Goal: Information Seeking & Learning: Learn about a topic

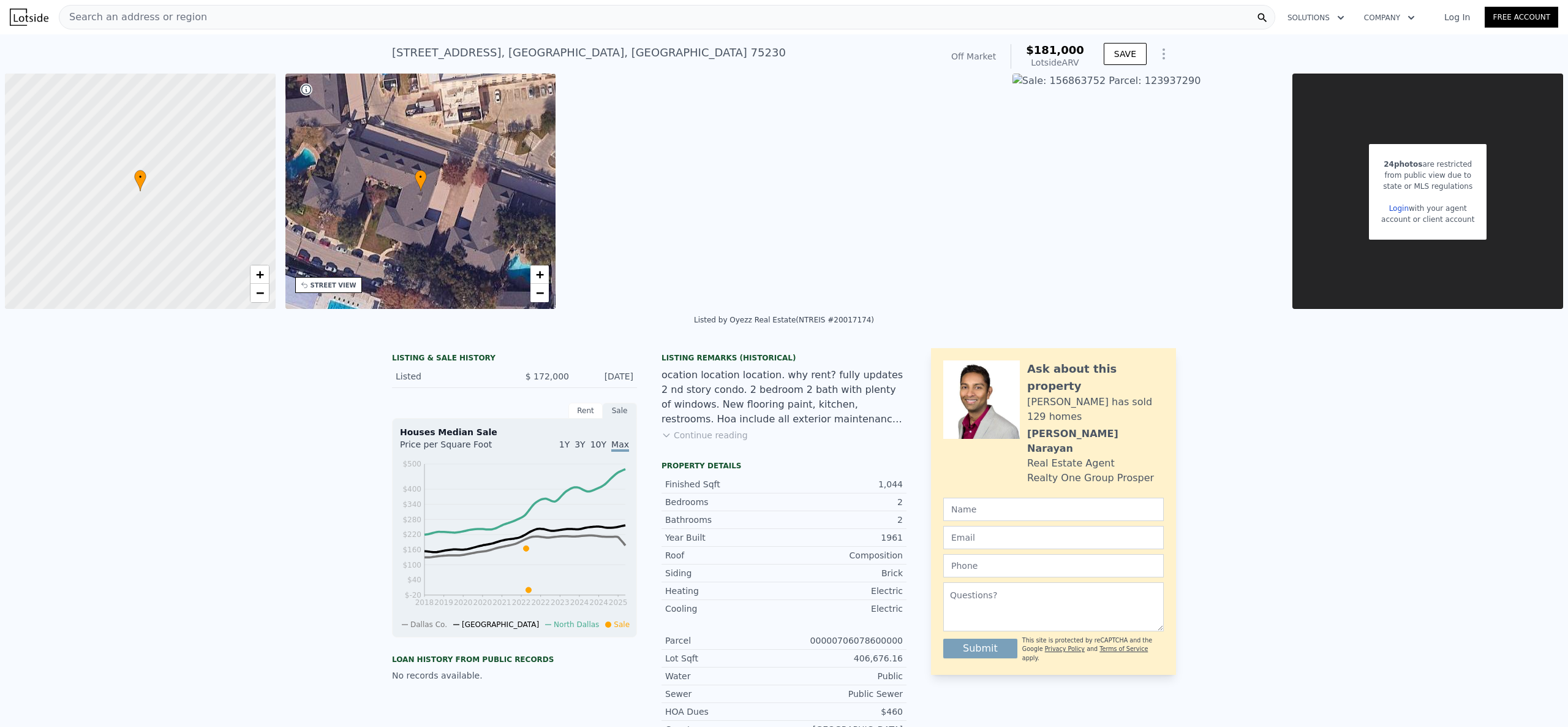
click at [543, 22] on div "Search an address or region" at bounding box center [667, 17] width 1216 height 25
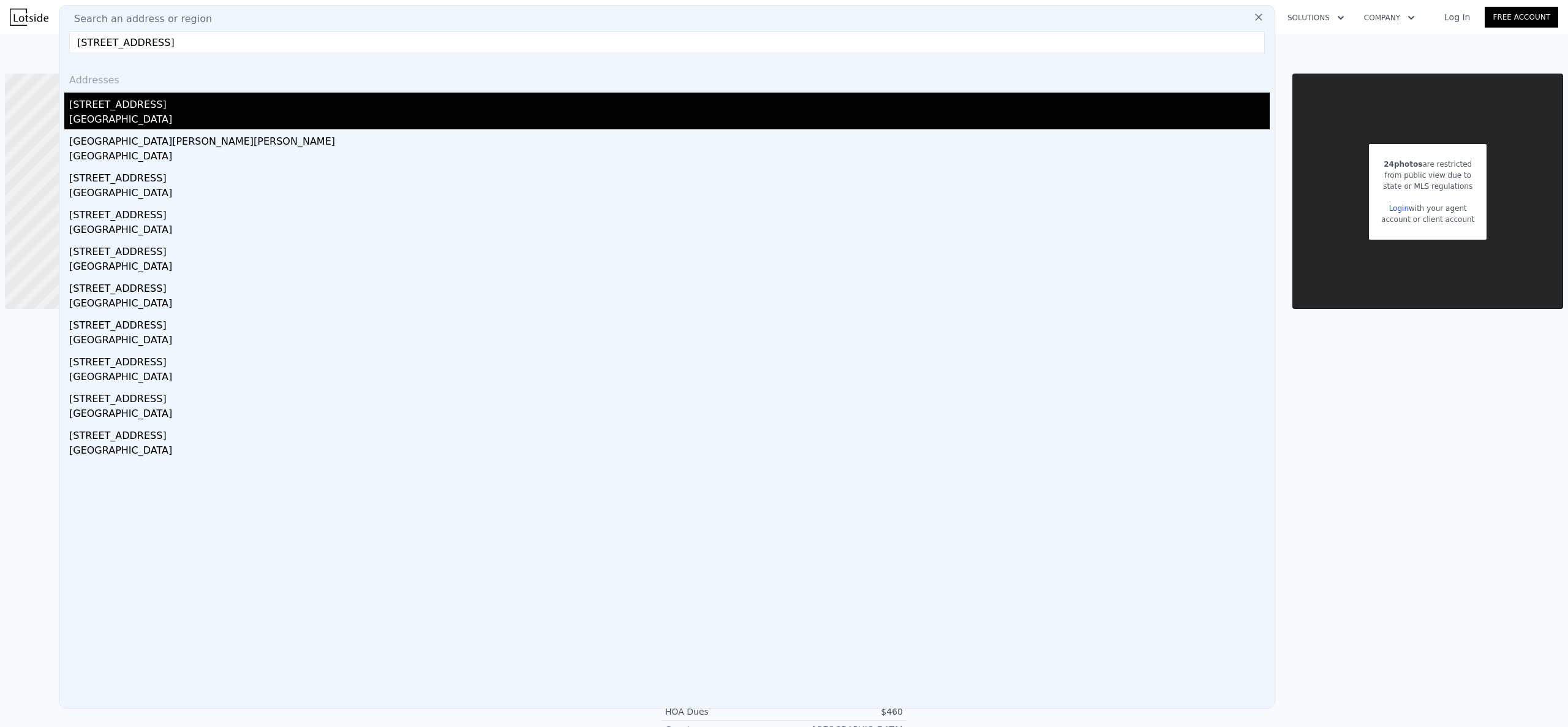
type input "[STREET_ADDRESS]"
click at [288, 126] on div "[GEOGRAPHIC_DATA]" at bounding box center [669, 121] width 1200 height 17
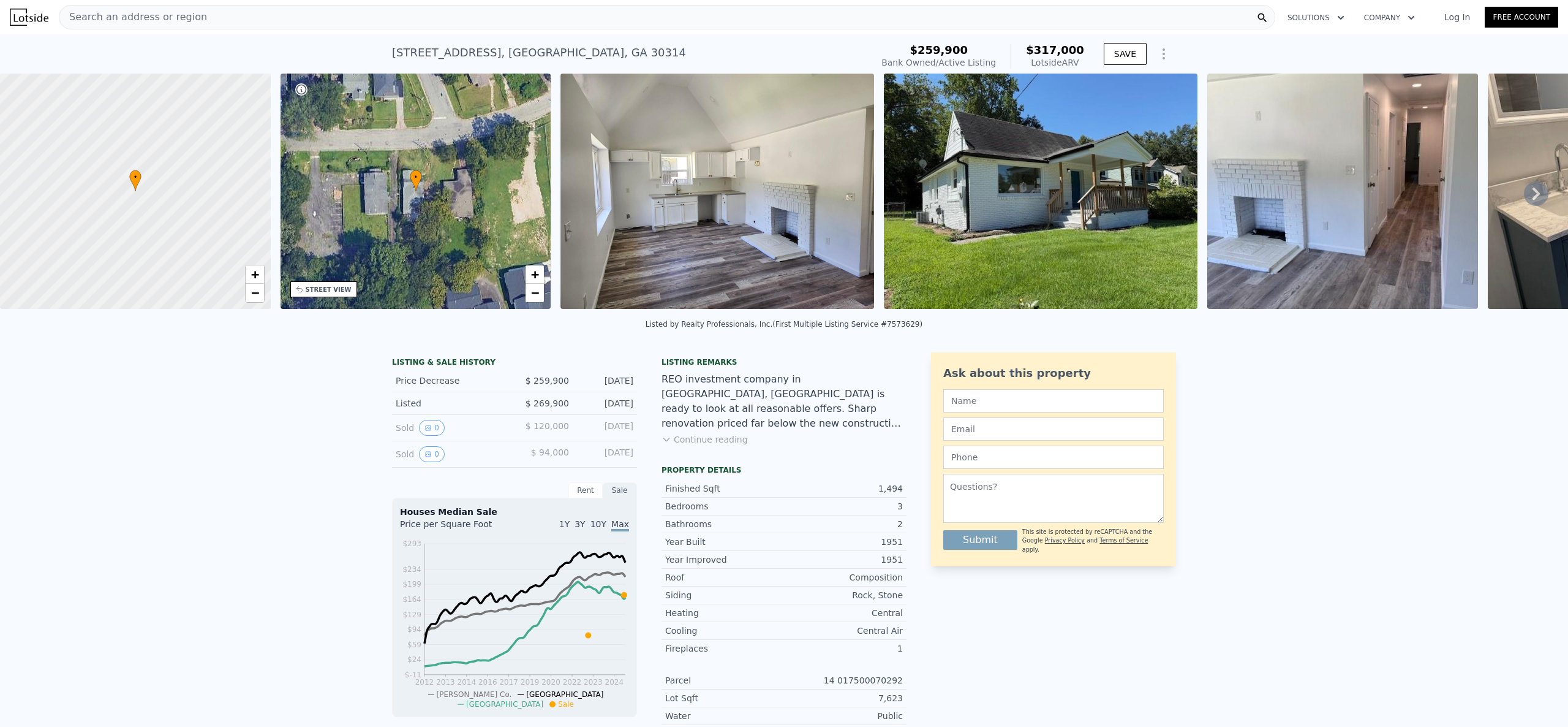
click at [299, 9] on div "Search an address or region" at bounding box center [667, 17] width 1216 height 25
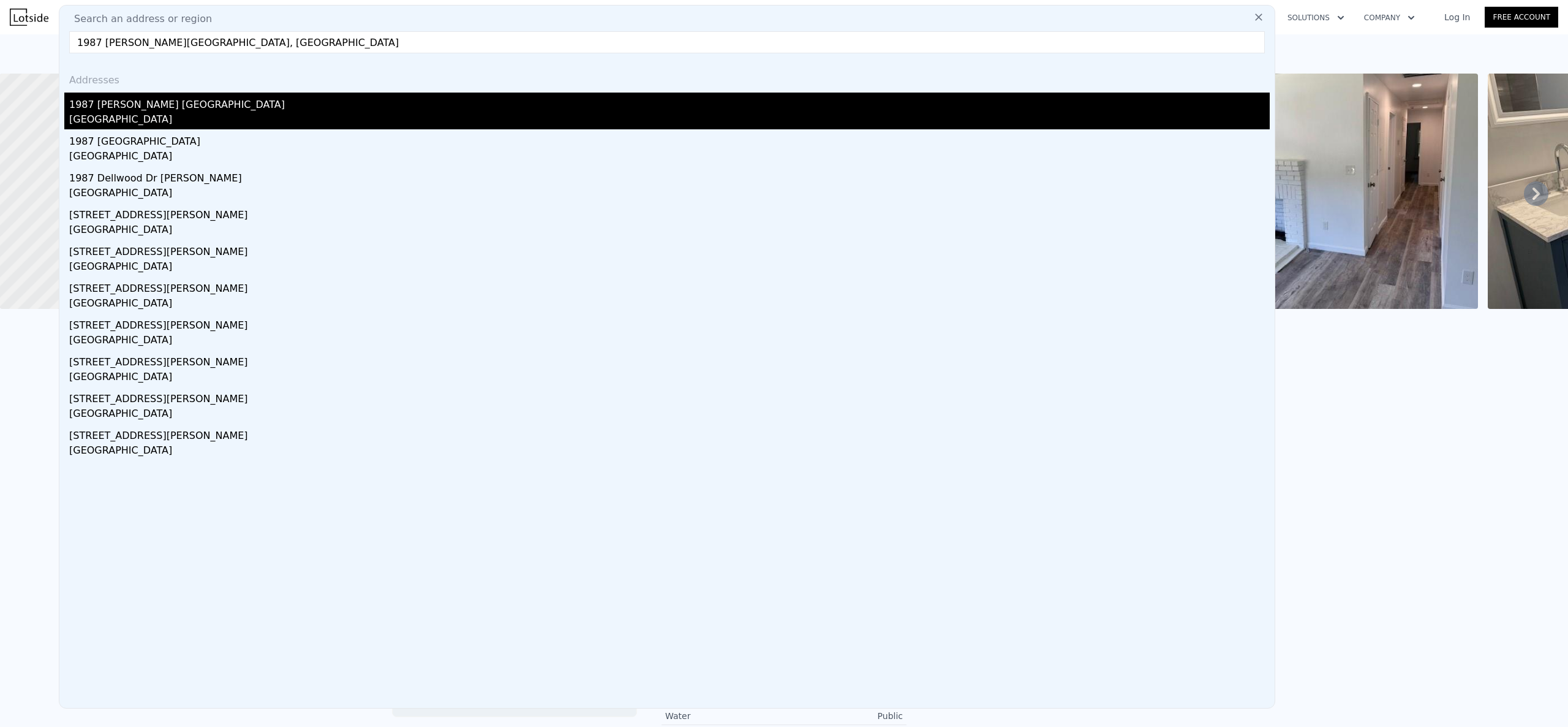
type input "1987 [PERSON_NAME][GEOGRAPHIC_DATA], [GEOGRAPHIC_DATA]"
click at [274, 107] on div "1987 [PERSON_NAME] [GEOGRAPHIC_DATA]" at bounding box center [669, 102] width 1200 height 20
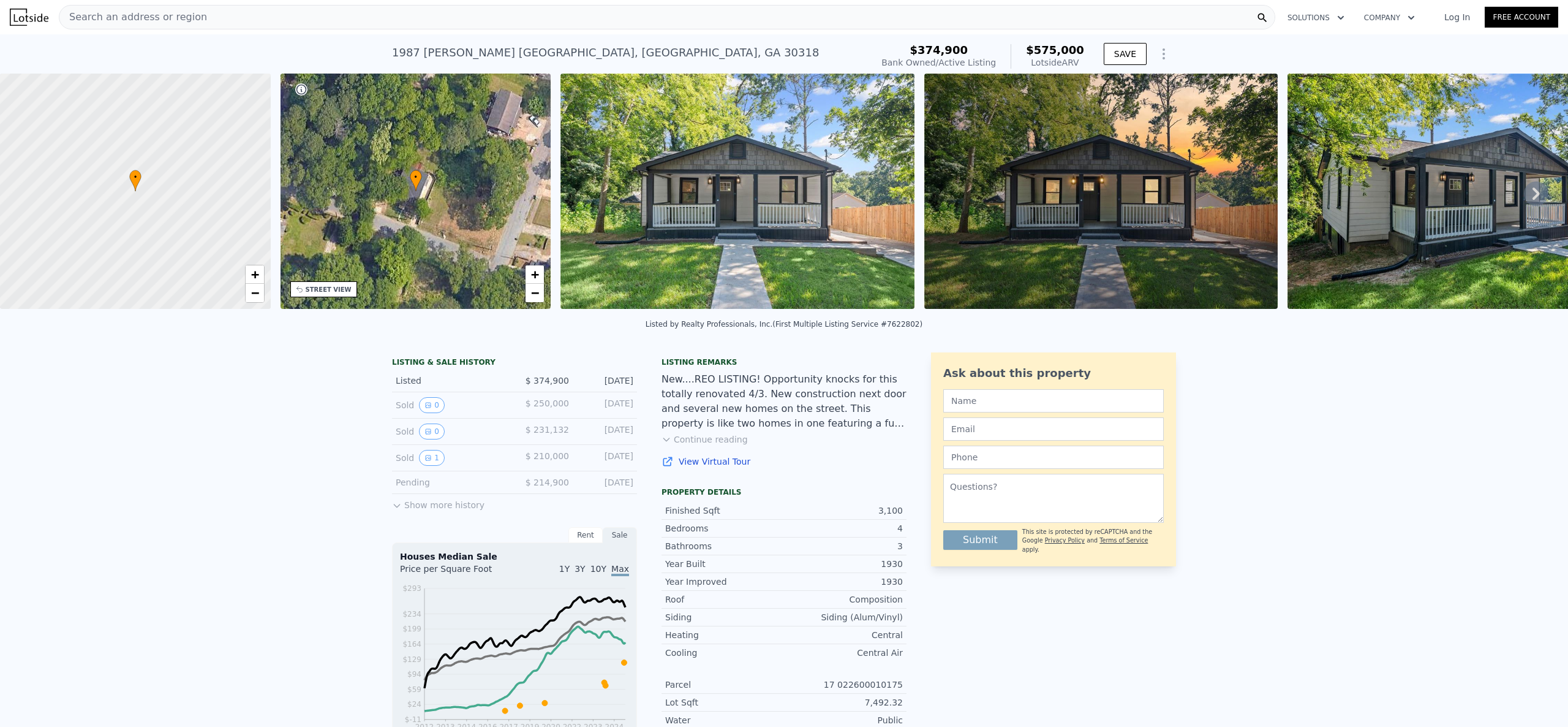
click at [353, 12] on div "Search an address or region" at bounding box center [667, 17] width 1216 height 25
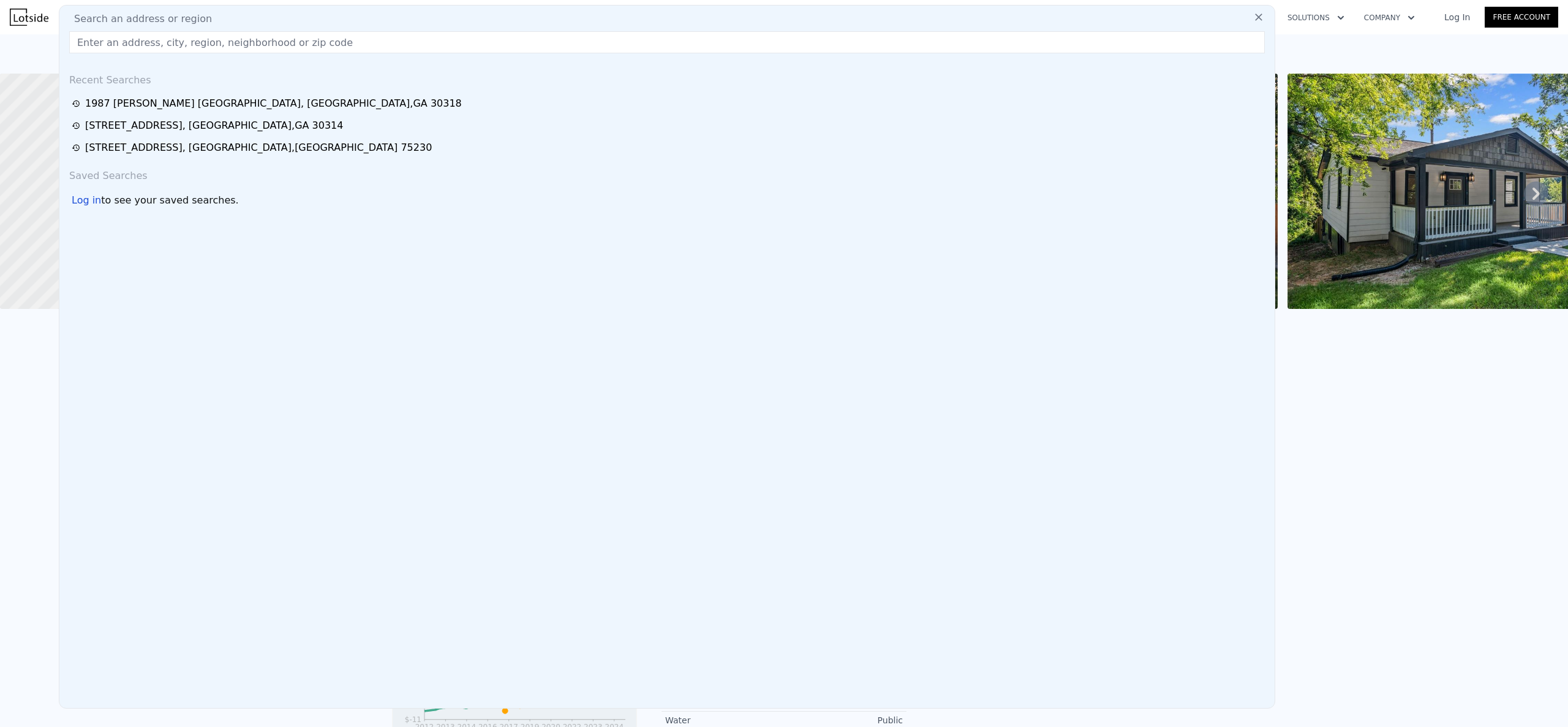
type input "[STREET_ADDRESS][PERSON_NAME]"
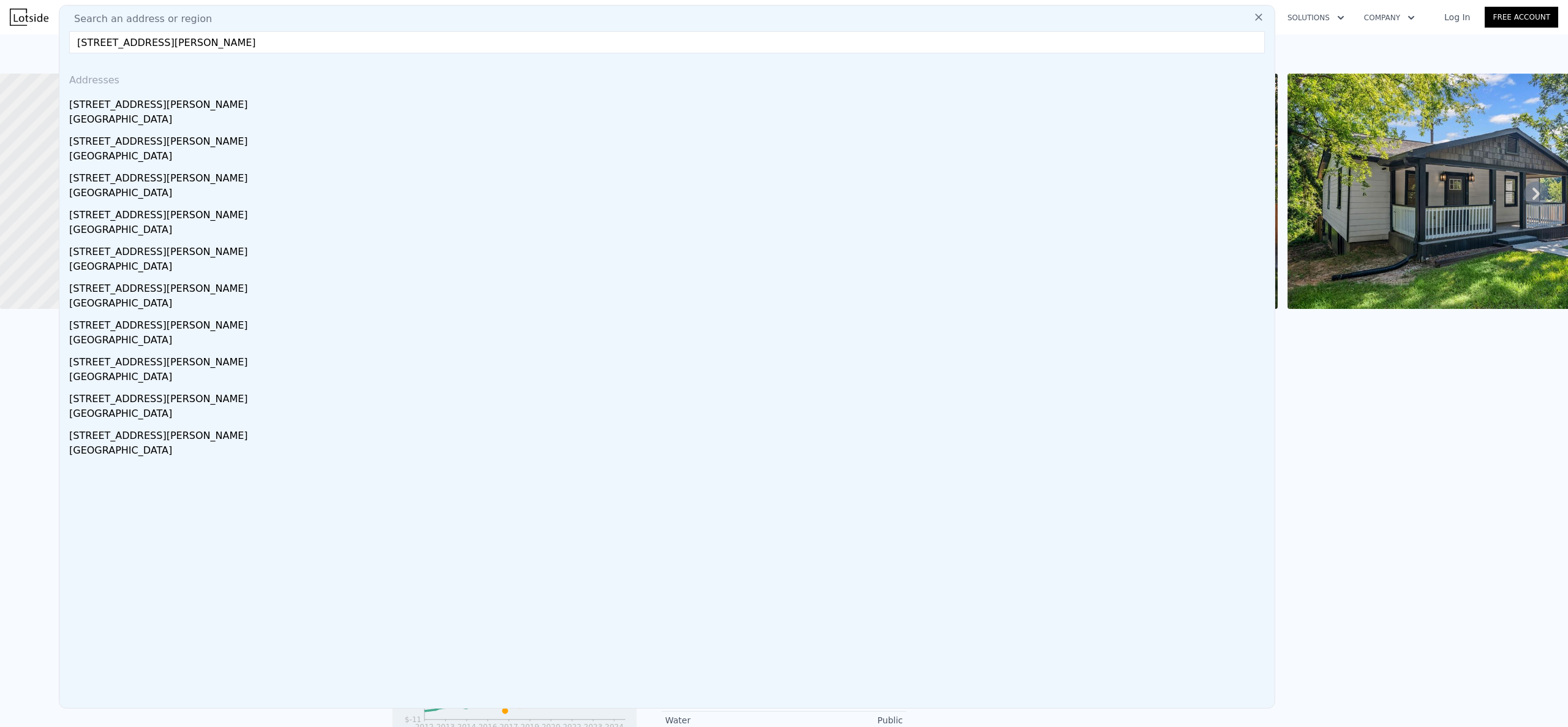
click at [105, 44] on input "[STREET_ADDRESS][PERSON_NAME]" at bounding box center [667, 42] width 1195 height 22
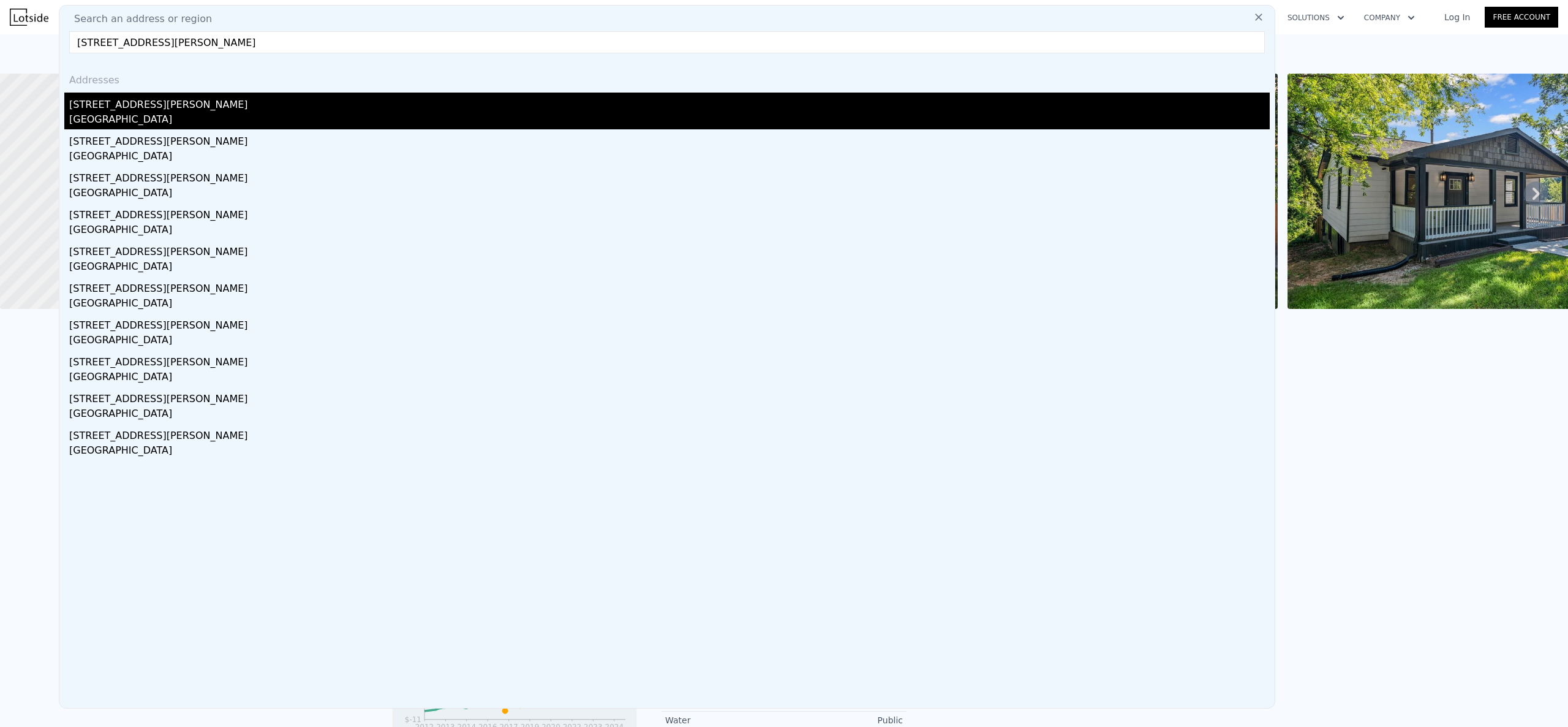
click at [138, 118] on div "[GEOGRAPHIC_DATA]" at bounding box center [669, 121] width 1200 height 17
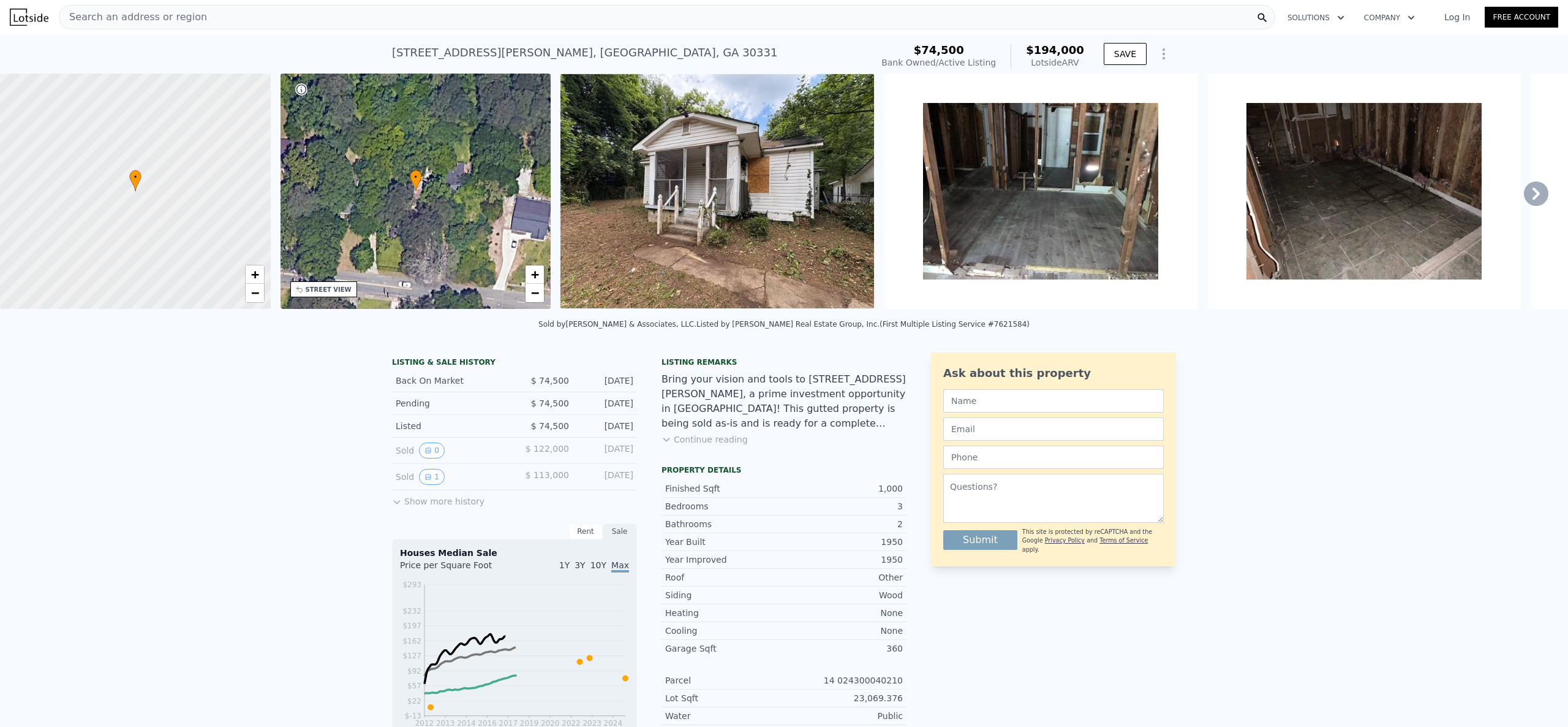
click at [326, 15] on div "Search an address or region" at bounding box center [667, 17] width 1216 height 25
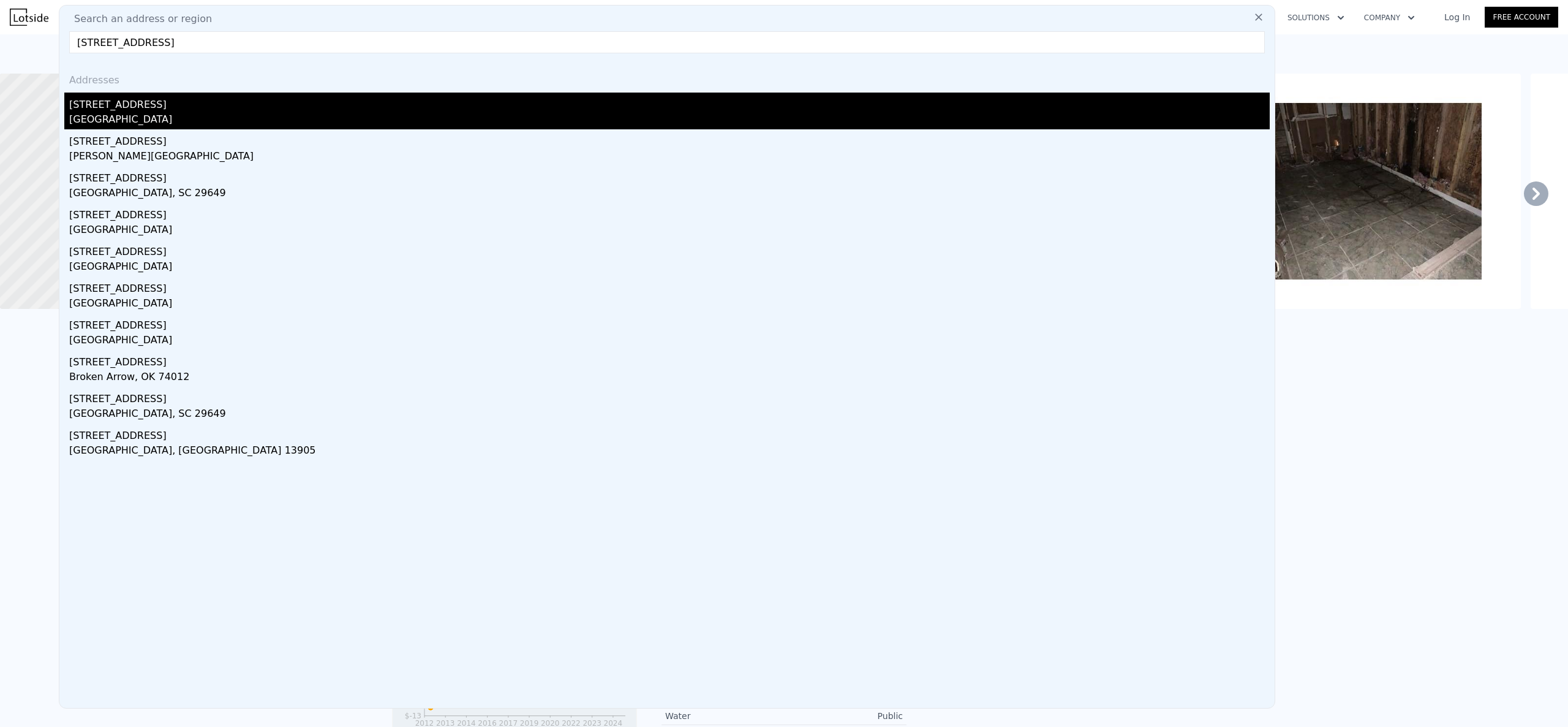
type input "[STREET_ADDRESS]"
click at [243, 115] on div "[GEOGRAPHIC_DATA]" at bounding box center [669, 121] width 1200 height 17
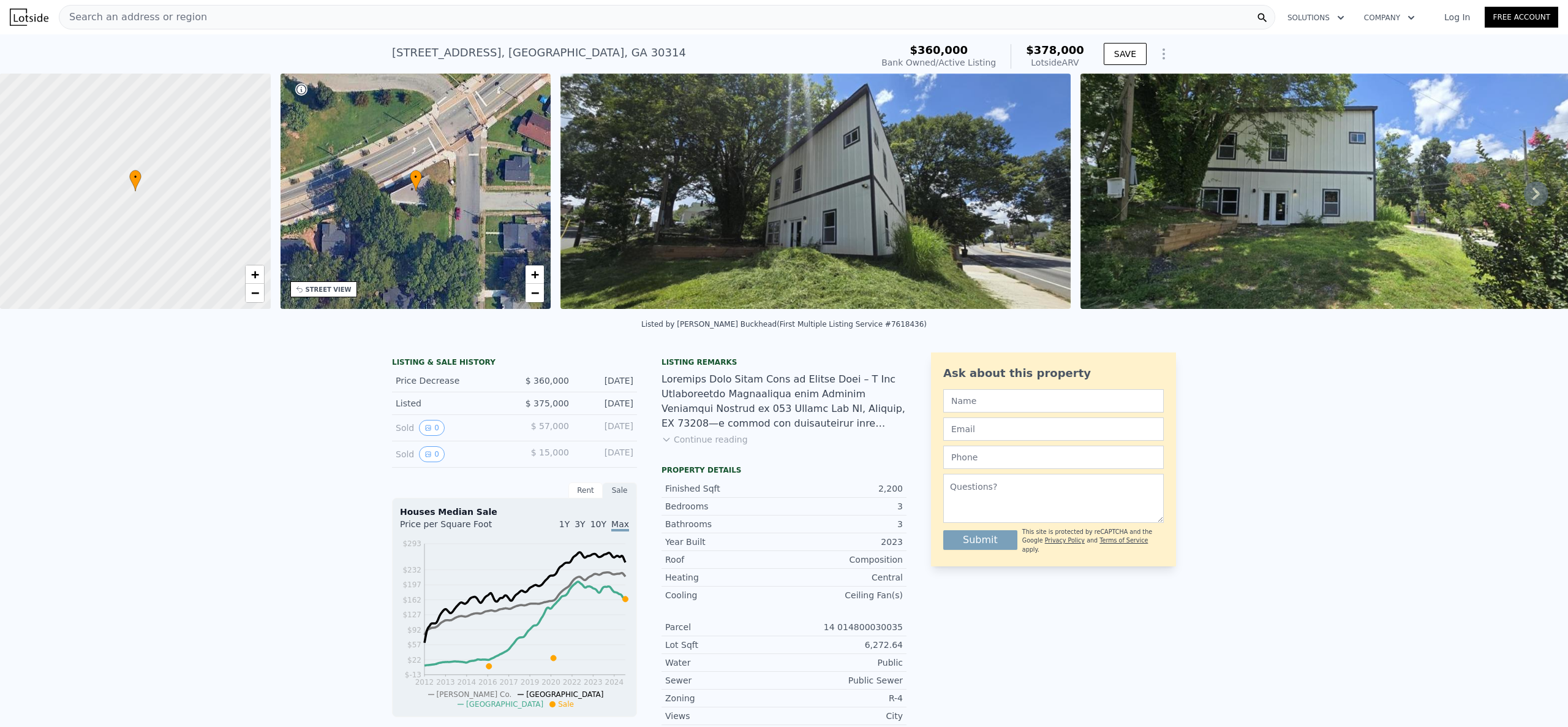
click at [369, 28] on div "Search an address or region" at bounding box center [667, 17] width 1216 height 25
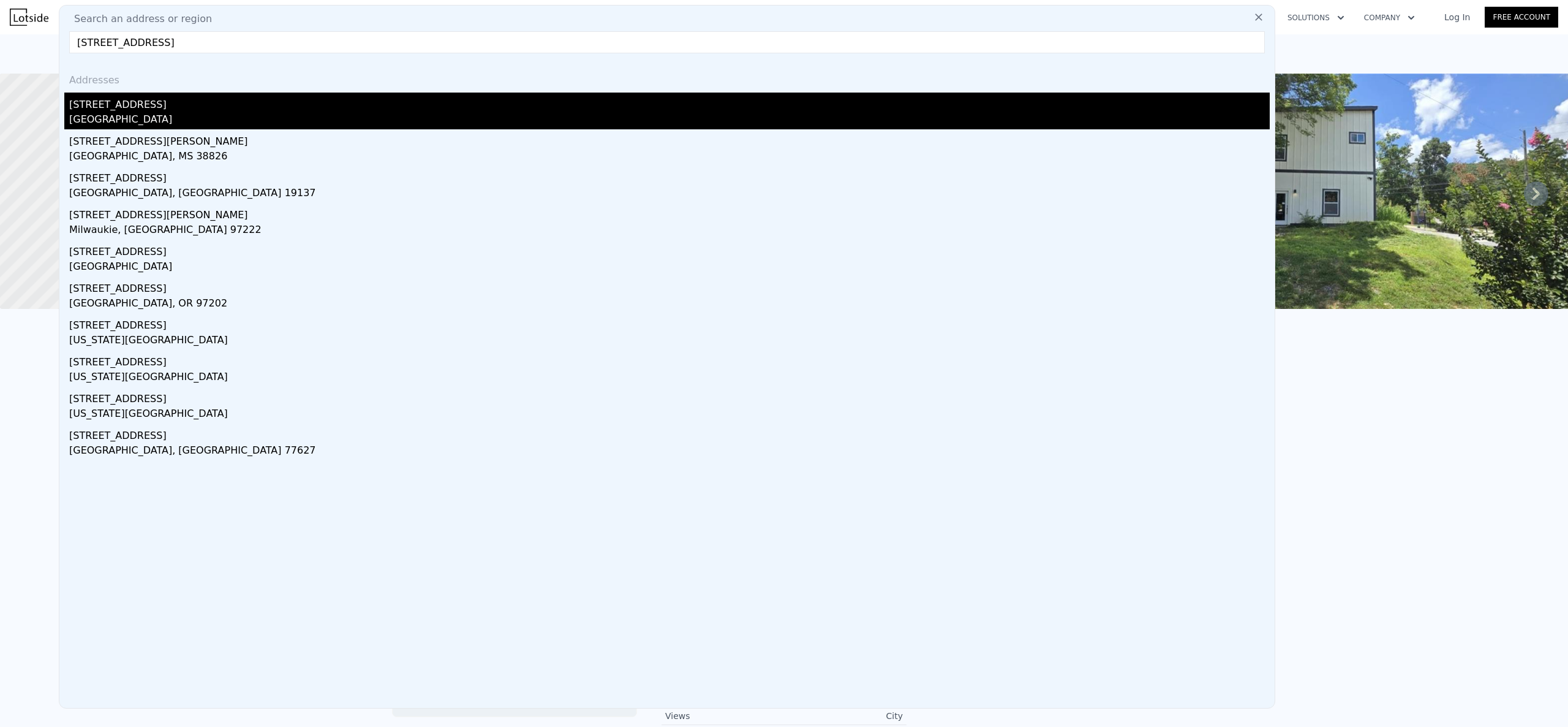
type input "[STREET_ADDRESS]"
click at [189, 110] on div "[STREET_ADDRESS]" at bounding box center [669, 102] width 1200 height 20
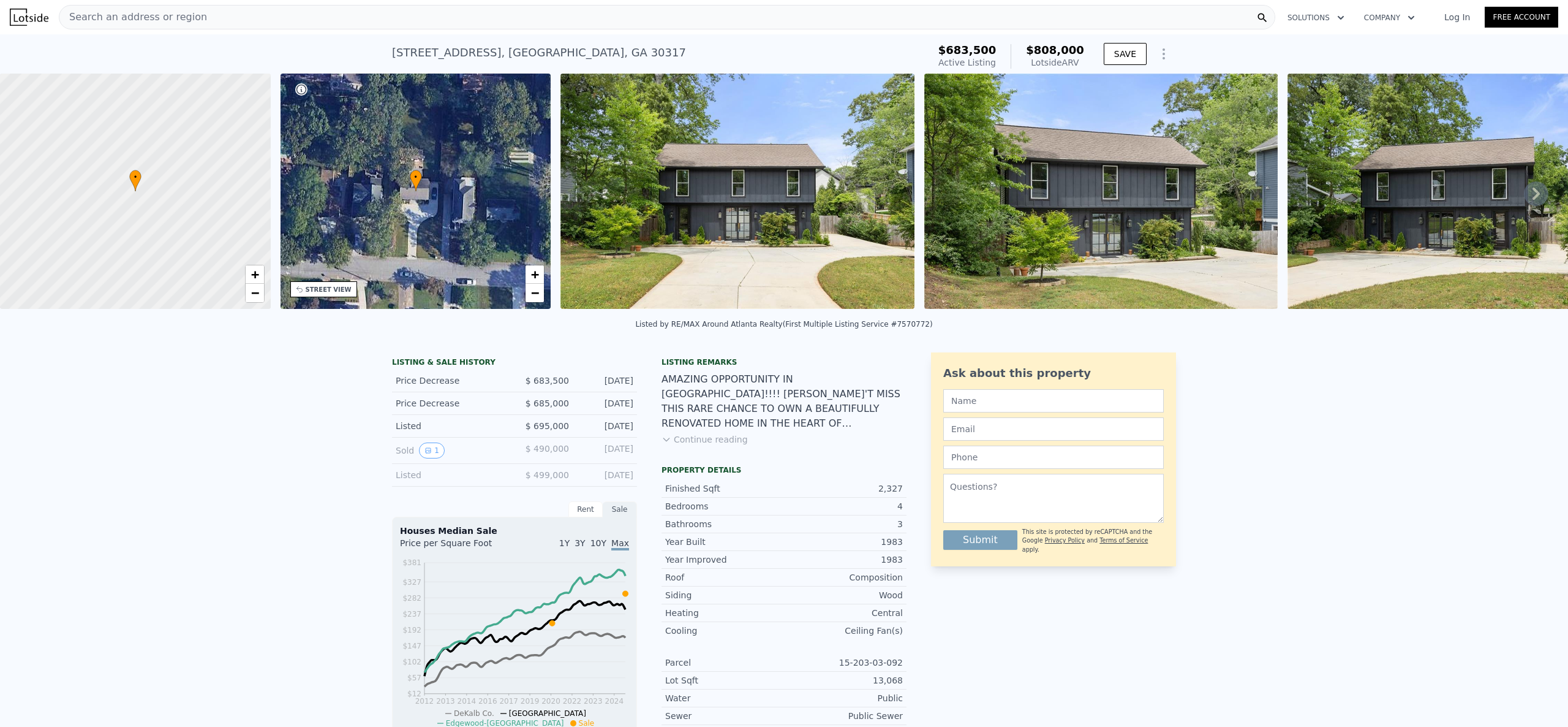
click at [349, 21] on div "Search an address or region" at bounding box center [667, 17] width 1216 height 25
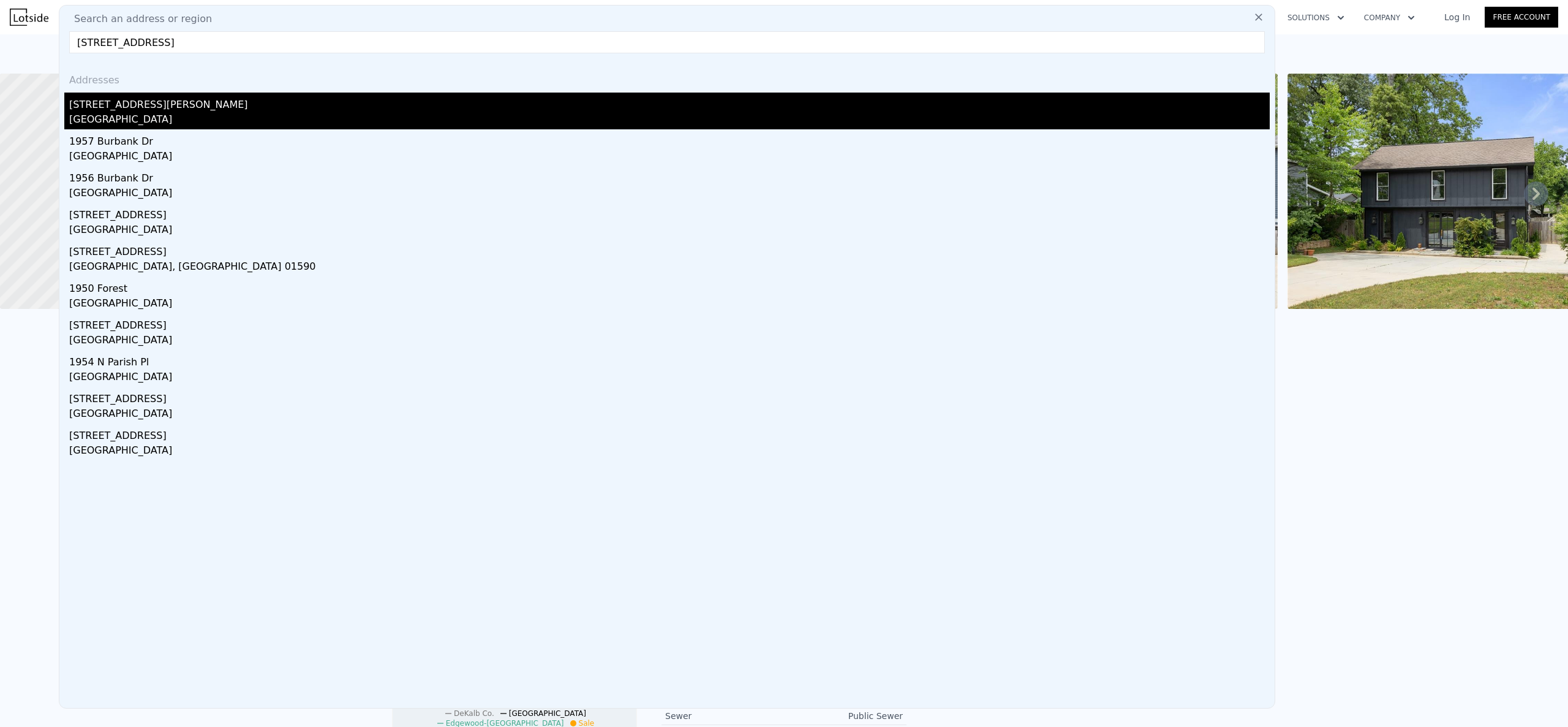
type input "[STREET_ADDRESS]"
click at [265, 107] on div "[STREET_ADDRESS][PERSON_NAME]" at bounding box center [669, 102] width 1200 height 20
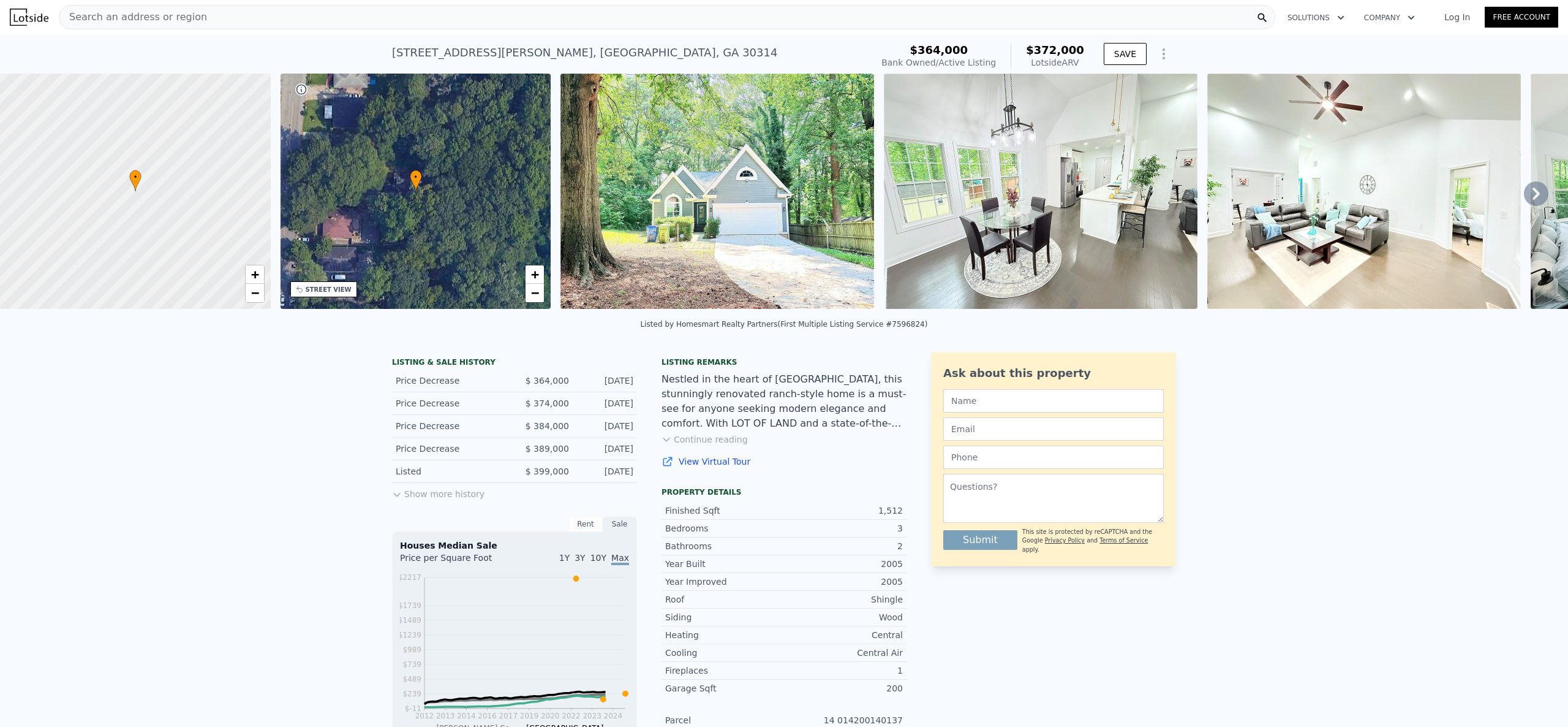
click at [410, 24] on div "Search an address or region" at bounding box center [667, 17] width 1216 height 25
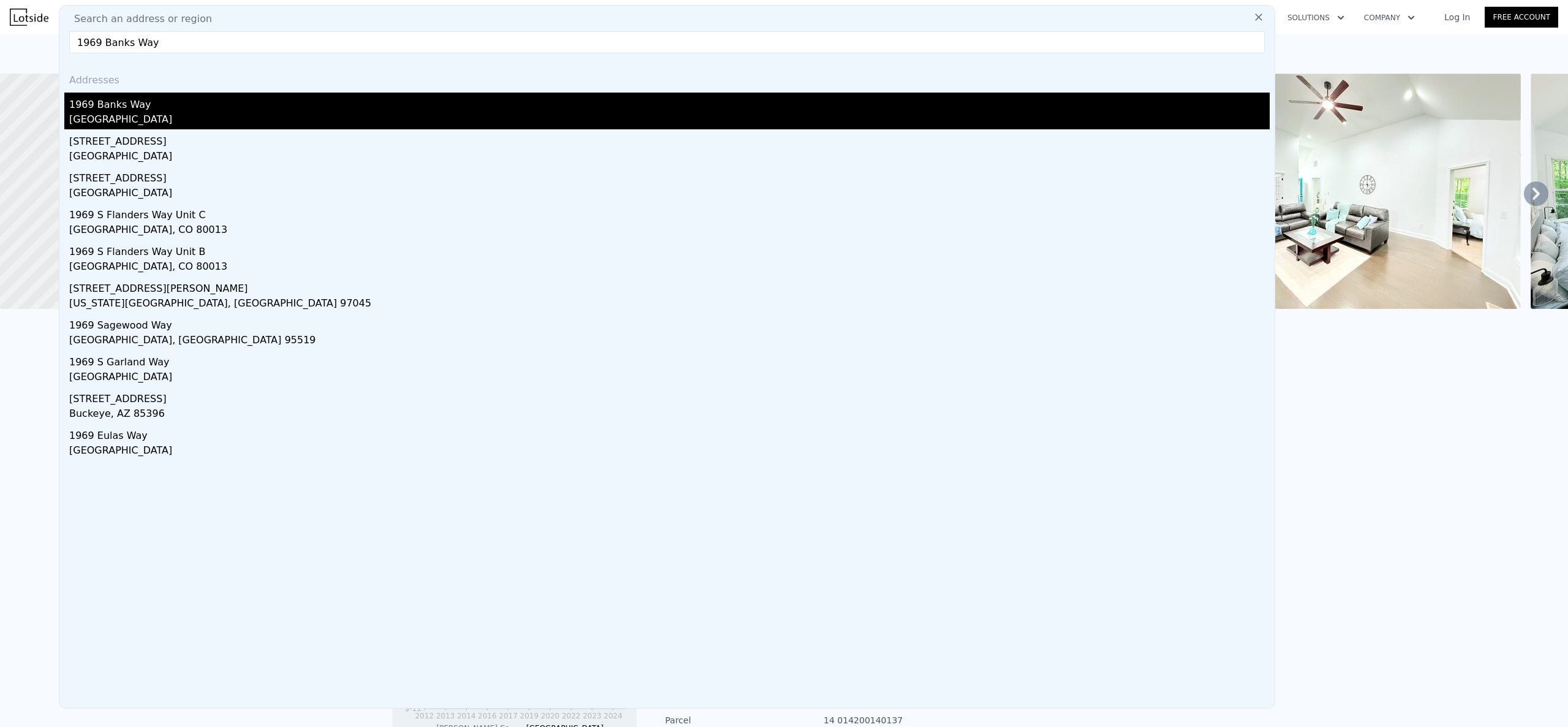
type input "1969 Banks Way"
click at [297, 108] on div "1969 Banks Way" at bounding box center [669, 102] width 1200 height 20
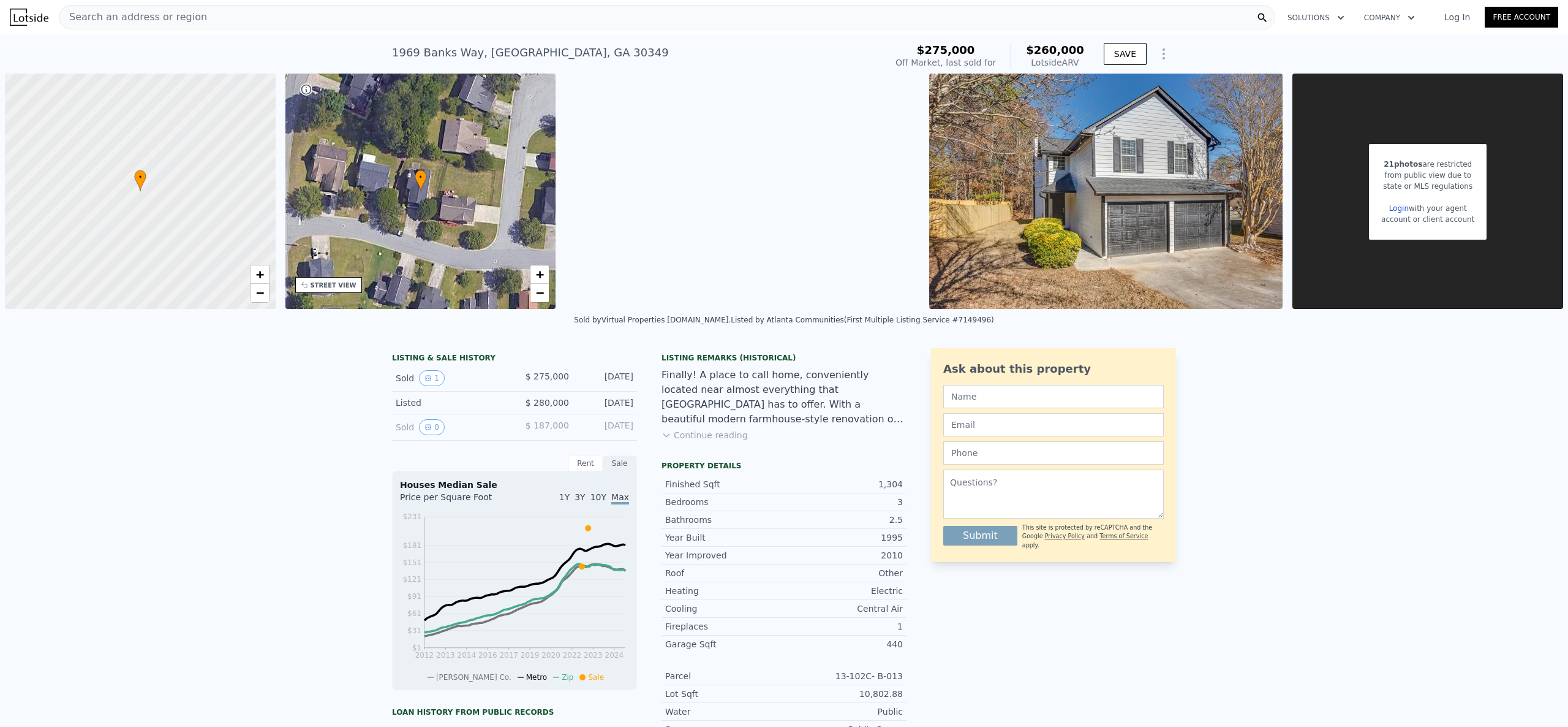
click at [93, 53] on div "1969 [GEOGRAPHIC_DATA] Sold [DATE] for $275k (~ARV $260k ) $275,000 Off Market,…" at bounding box center [784, 53] width 1568 height 39
click at [126, 7] on div "Search an address or region" at bounding box center [133, 17] width 147 height 24
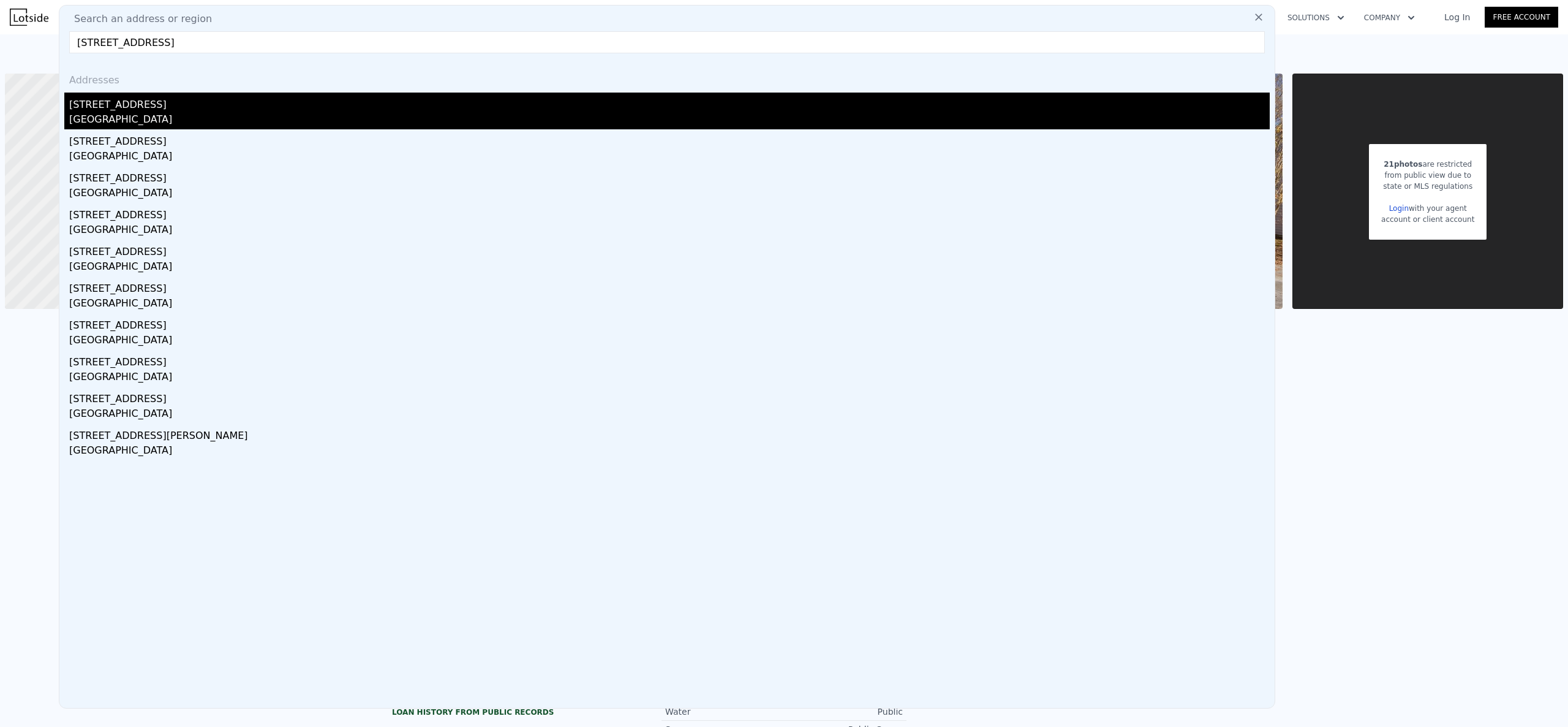
type input "[STREET_ADDRESS]"
click at [145, 100] on div "[STREET_ADDRESS]" at bounding box center [669, 102] width 1200 height 20
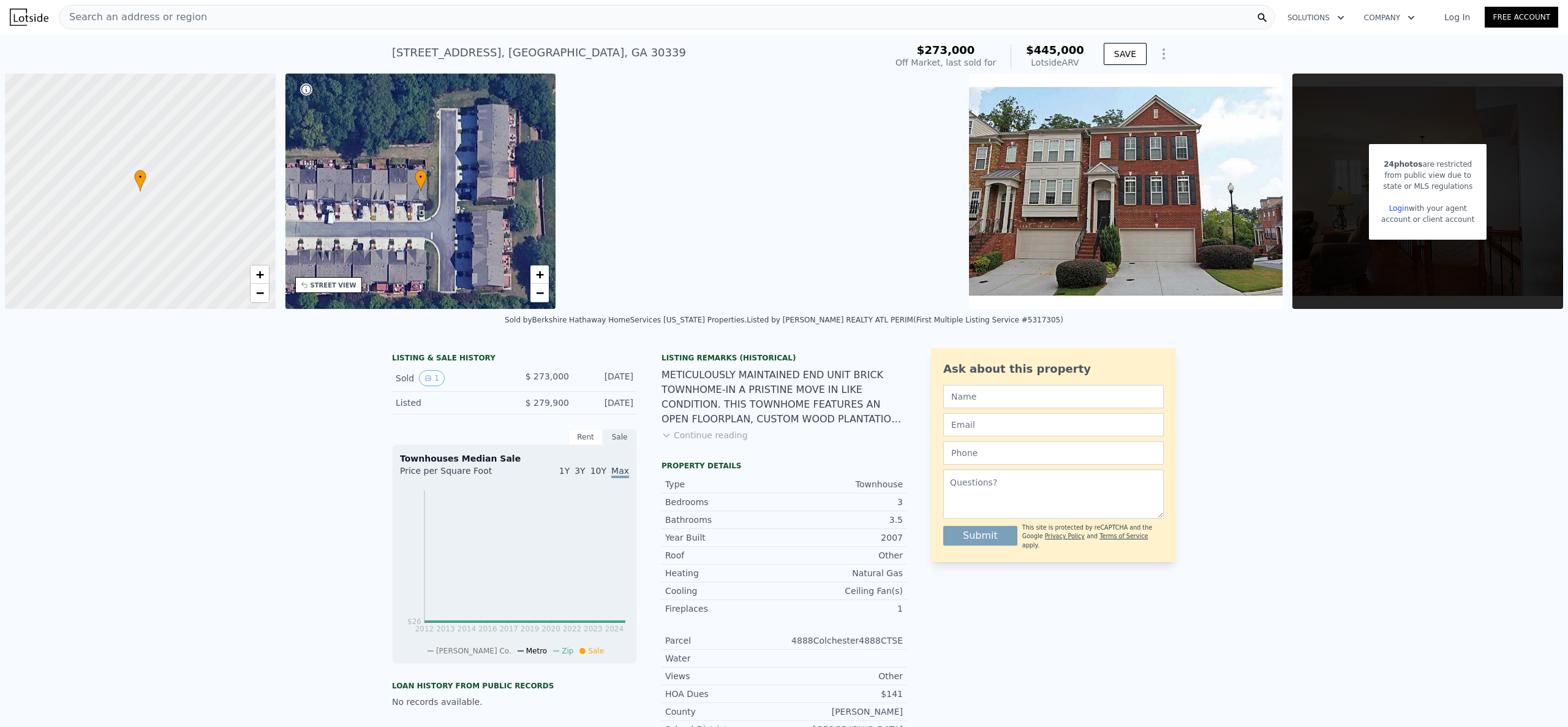
click at [311, 24] on div "Search an address or region" at bounding box center [667, 17] width 1216 height 25
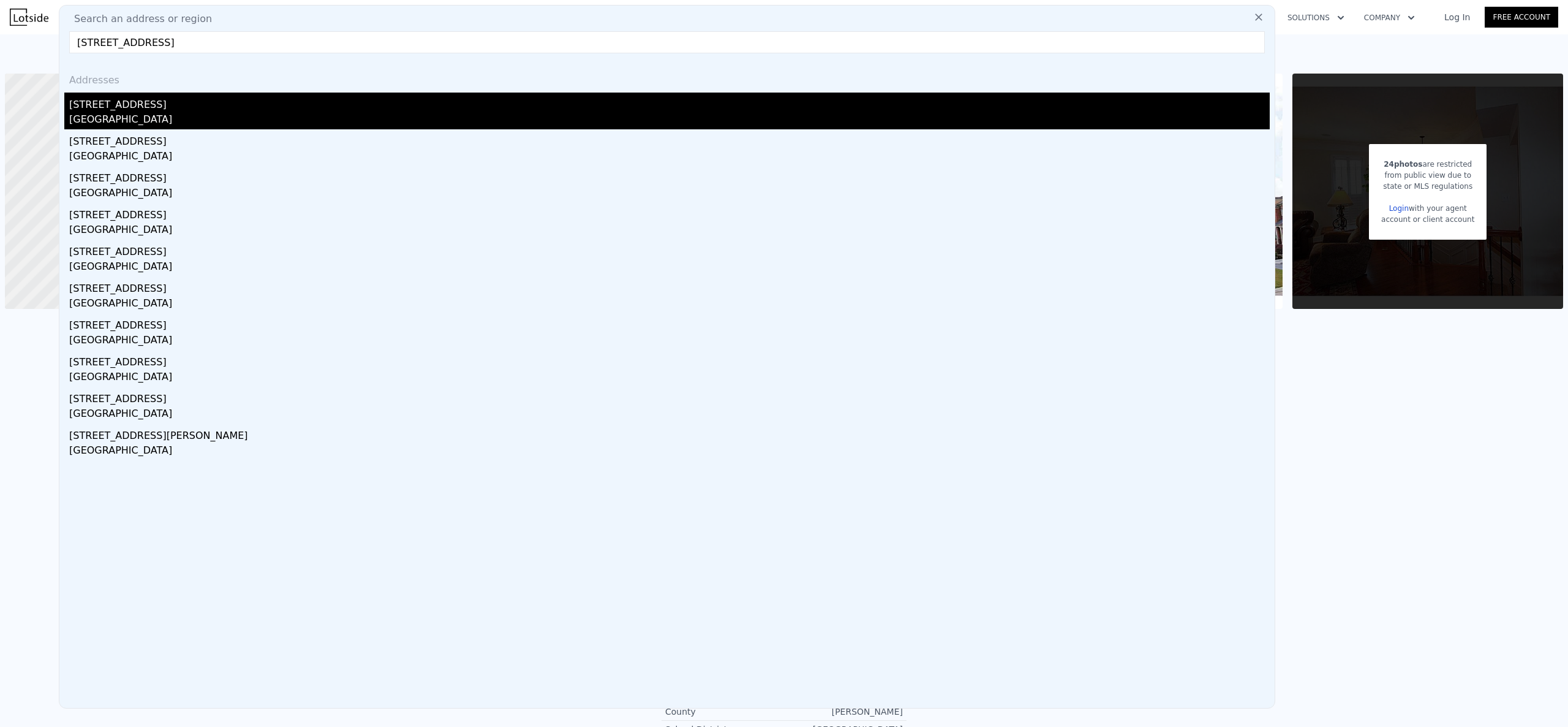
type input "[STREET_ADDRESS]"
click at [201, 122] on div "[GEOGRAPHIC_DATA]" at bounding box center [669, 121] width 1200 height 17
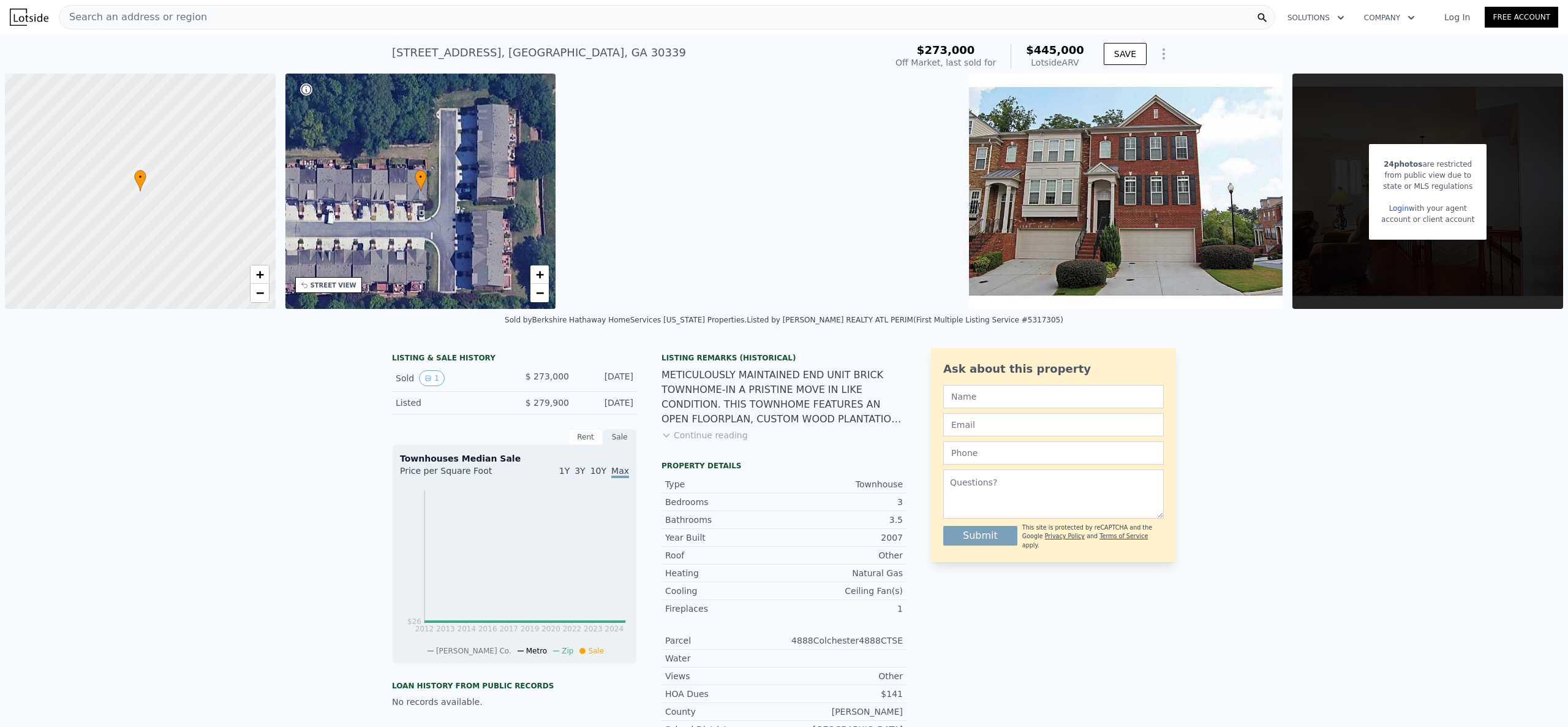
click at [696, 319] on div "Sold by Berkshire Hathaway HomeServices [US_STATE] Properties ." at bounding box center [625, 320] width 242 height 9
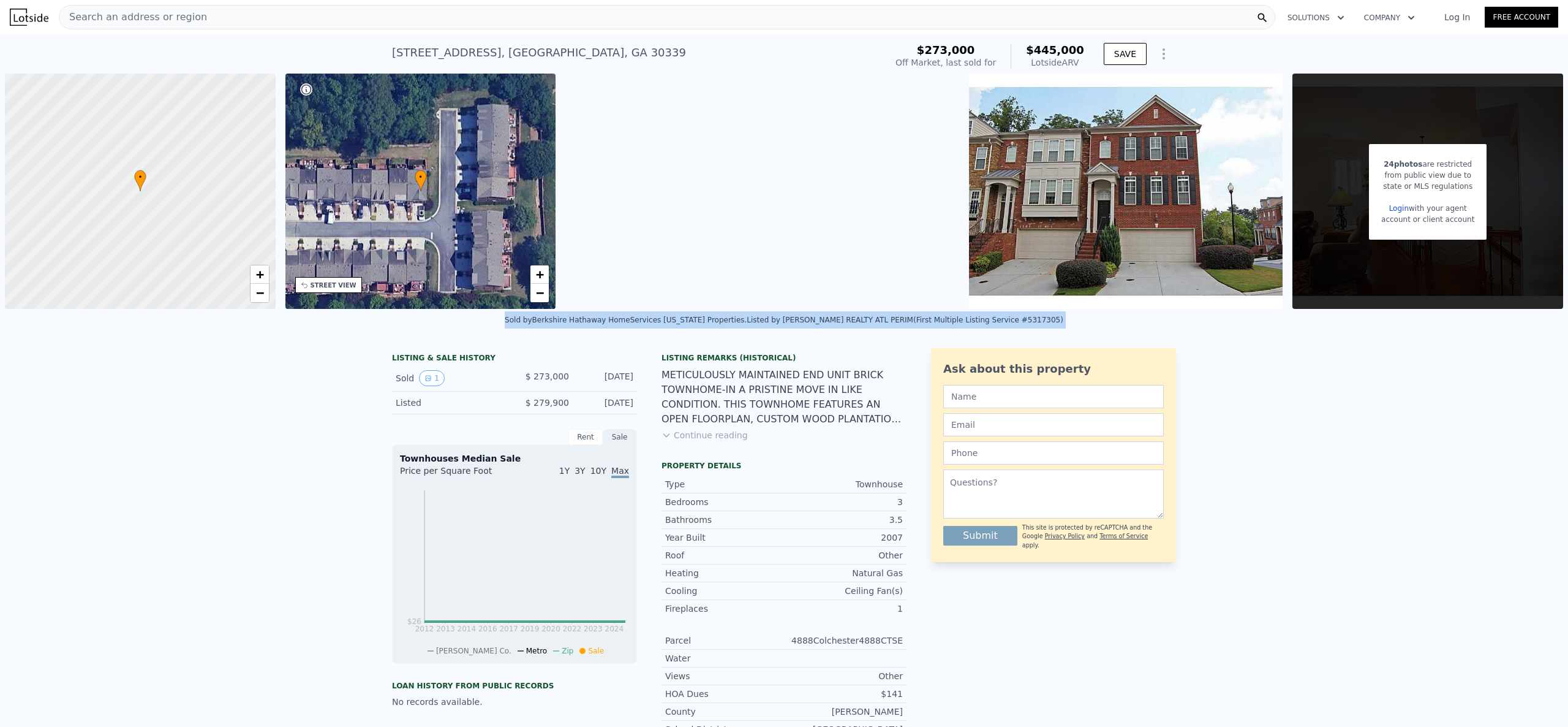
click at [696, 318] on div "Sold by Berkshire Hathaway HomeServices [US_STATE] Properties ." at bounding box center [625, 320] width 242 height 9
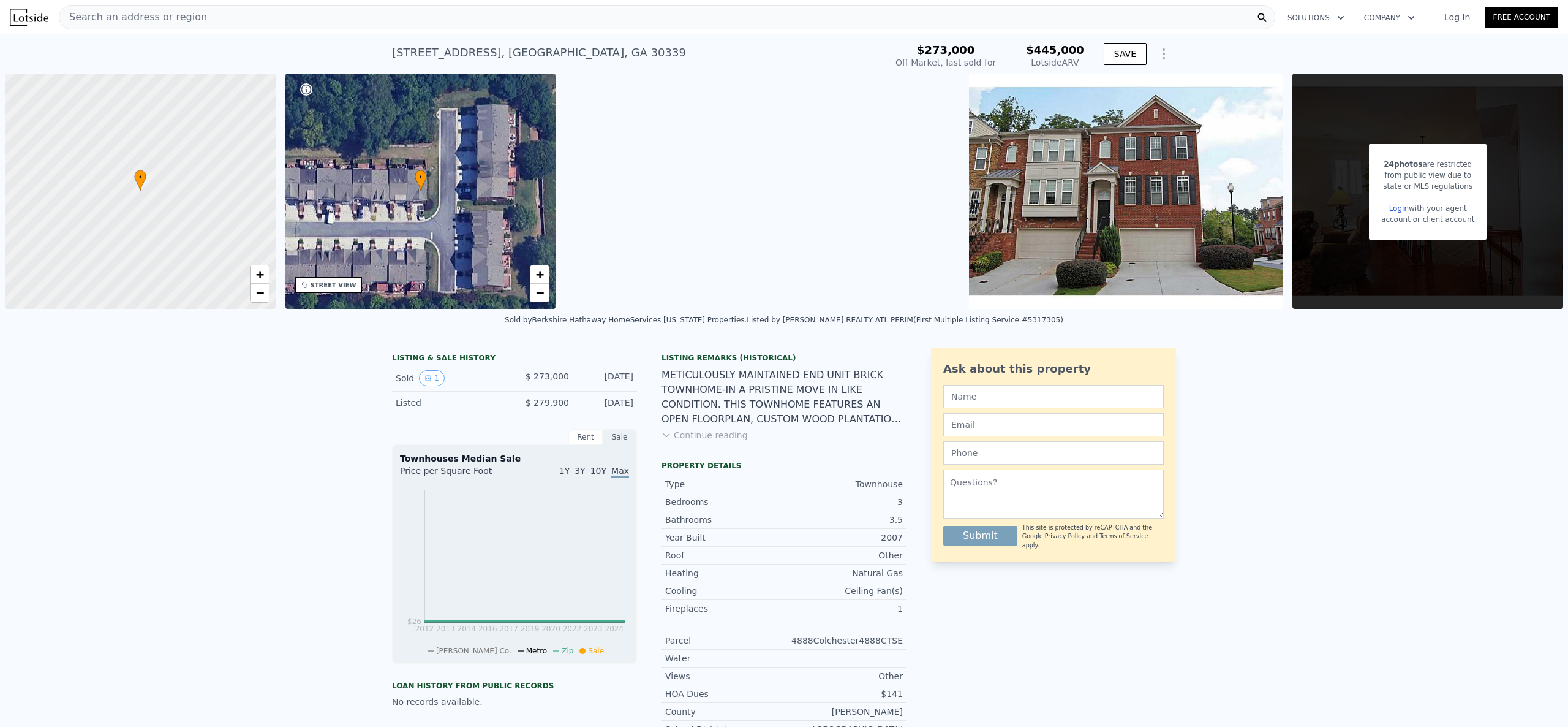
click at [789, 393] on div "METICULOUSLY MAINTAINED END UNIT BRICK TOWNHOME-IN A PRISTINE MOVE IN LIKE COND…" at bounding box center [784, 397] width 245 height 59
drag, startPoint x: 789, startPoint y: 394, endPoint x: 722, endPoint y: 377, distance: 69.1
click at [722, 377] on div "METICULOUSLY MAINTAINED END UNIT BRICK TOWNHOME-IN A PRISTINE MOVE IN LIKE COND…" at bounding box center [784, 397] width 245 height 59
drag, startPoint x: 665, startPoint y: 372, endPoint x: 784, endPoint y: 402, distance: 122.7
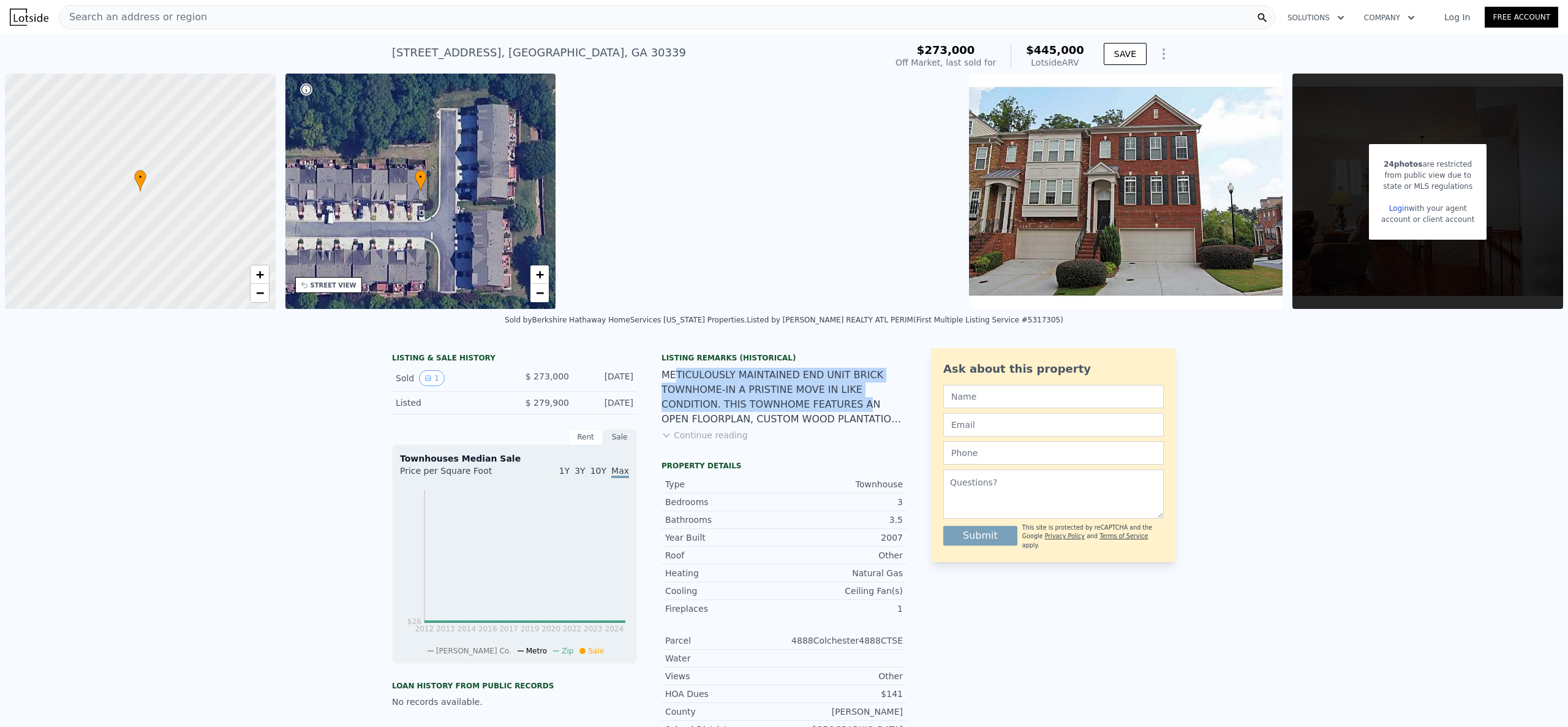
click at [784, 402] on div "METICULOUSLY MAINTAINED END UNIT BRICK TOWNHOME-IN A PRISTINE MOVE IN LIKE COND…" at bounding box center [784, 397] width 245 height 59
drag, startPoint x: 800, startPoint y: 437, endPoint x: 638, endPoint y: 368, distance: 176.1
click at [638, 368] on div "LISTING & SALE HISTORY Sold 1 $ 273,000 [DATE] Listed $ 279,900 [DATE] Rent Sal…" at bounding box center [649, 547] width 514 height 399
click at [639, 367] on div "LISTING & SALE HISTORY Sold 1 $ 273,000 [DATE] Listed $ 279,900 [DATE] Rent Sal…" at bounding box center [649, 547] width 514 height 399
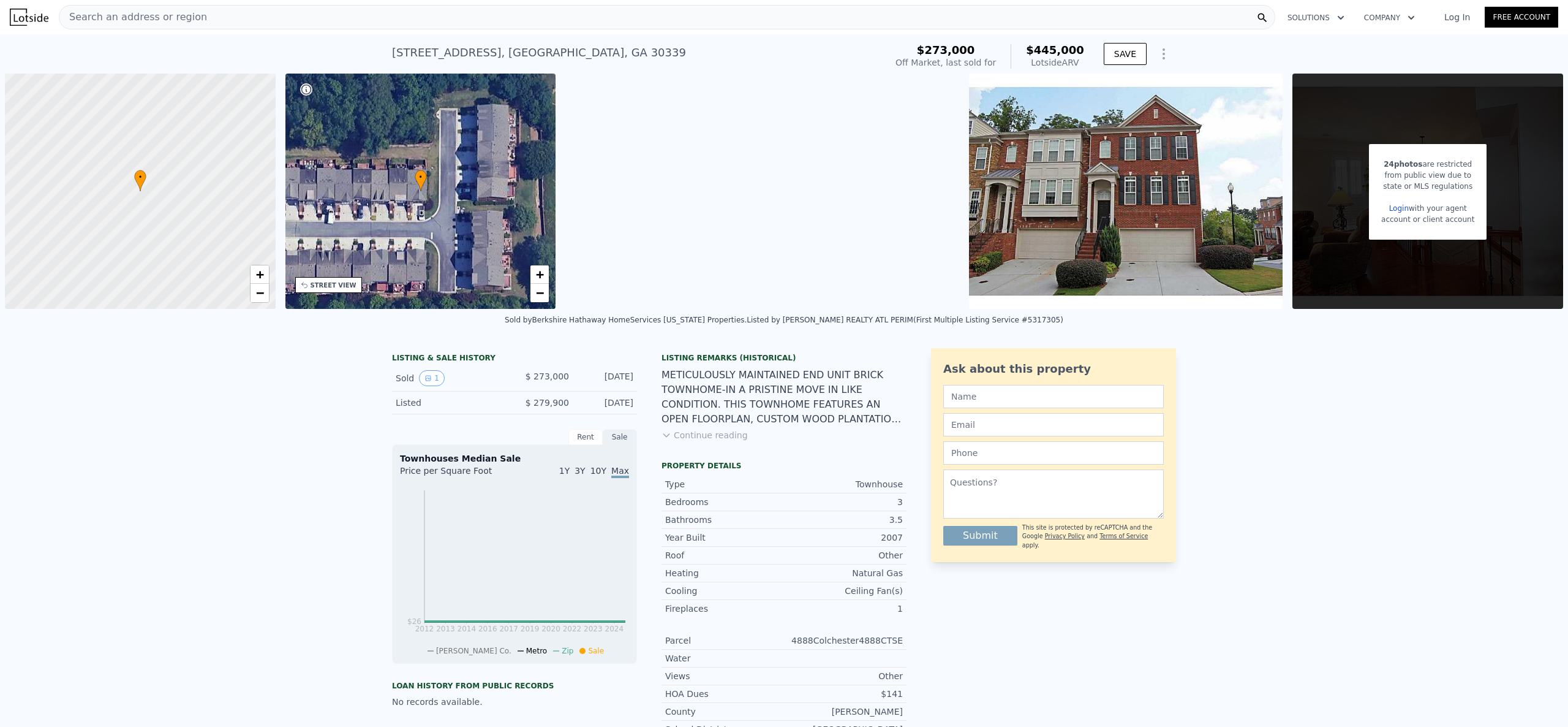
click at [647, 342] on div "LISTING & SALE HISTORY Sold 1 $ 273,000 [DATE] Listed $ 279,900 [DATE] Rent Sal…" at bounding box center [784, 570] width 1568 height 463
click at [386, 24] on div "Search an address or region" at bounding box center [667, 17] width 1216 height 25
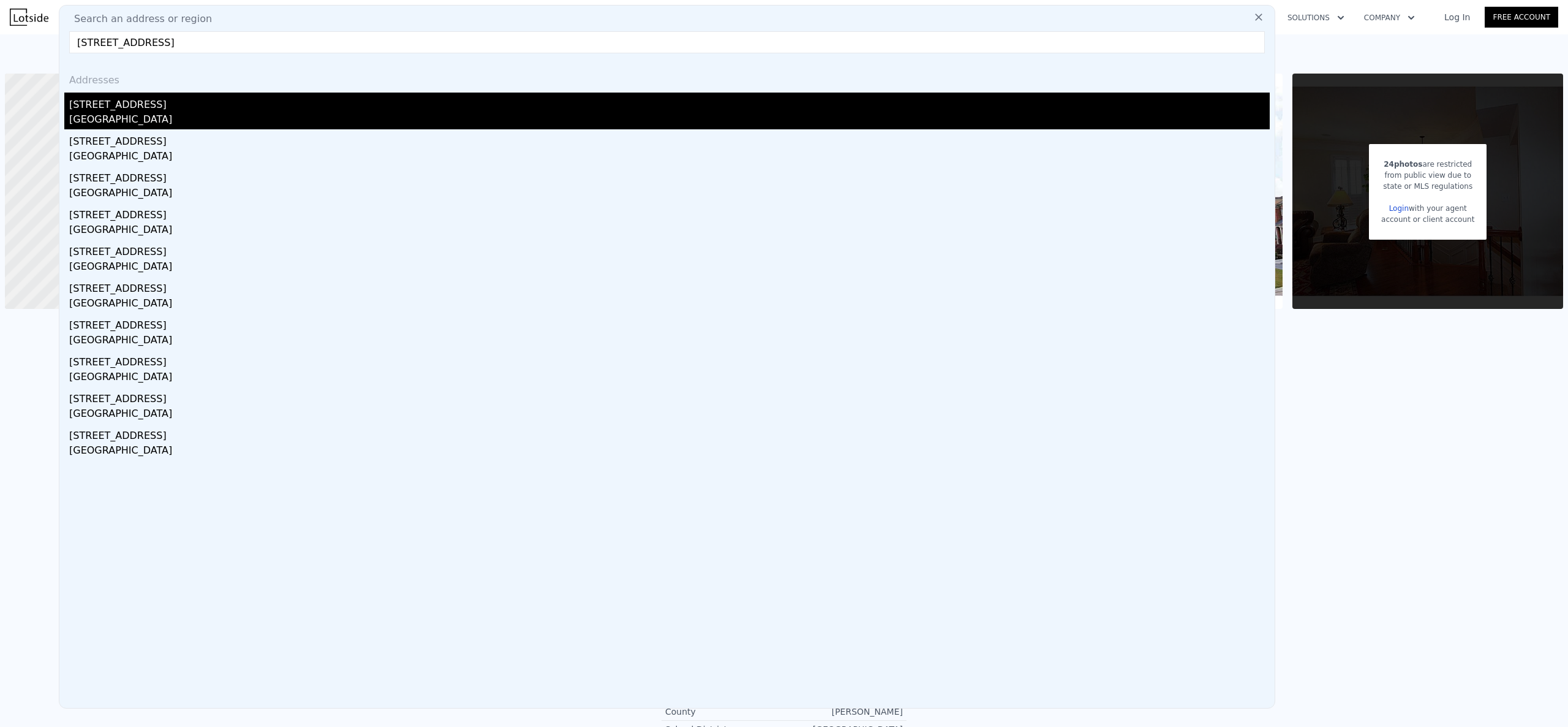
type input "[STREET_ADDRESS]"
click at [310, 97] on div "[STREET_ADDRESS]" at bounding box center [669, 102] width 1200 height 20
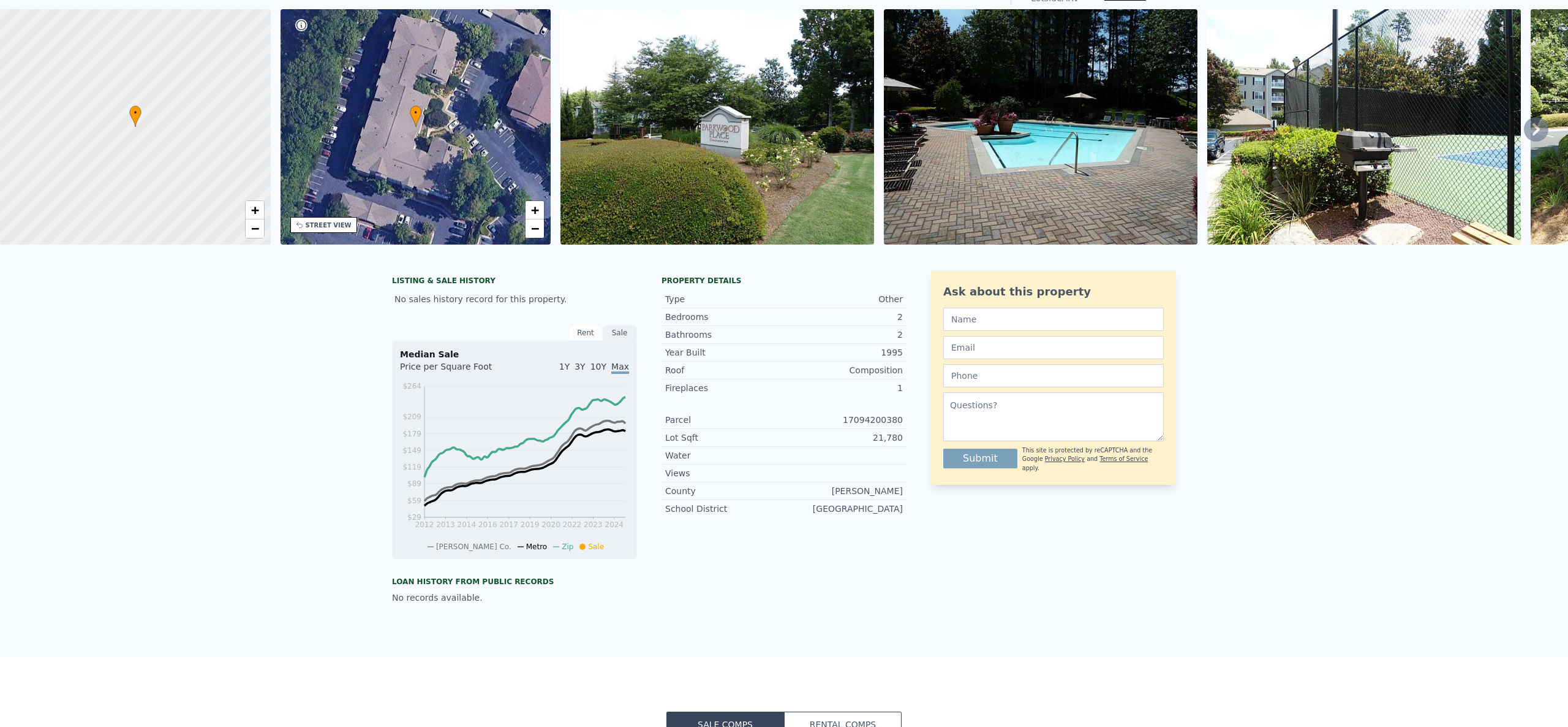
scroll to position [4, 0]
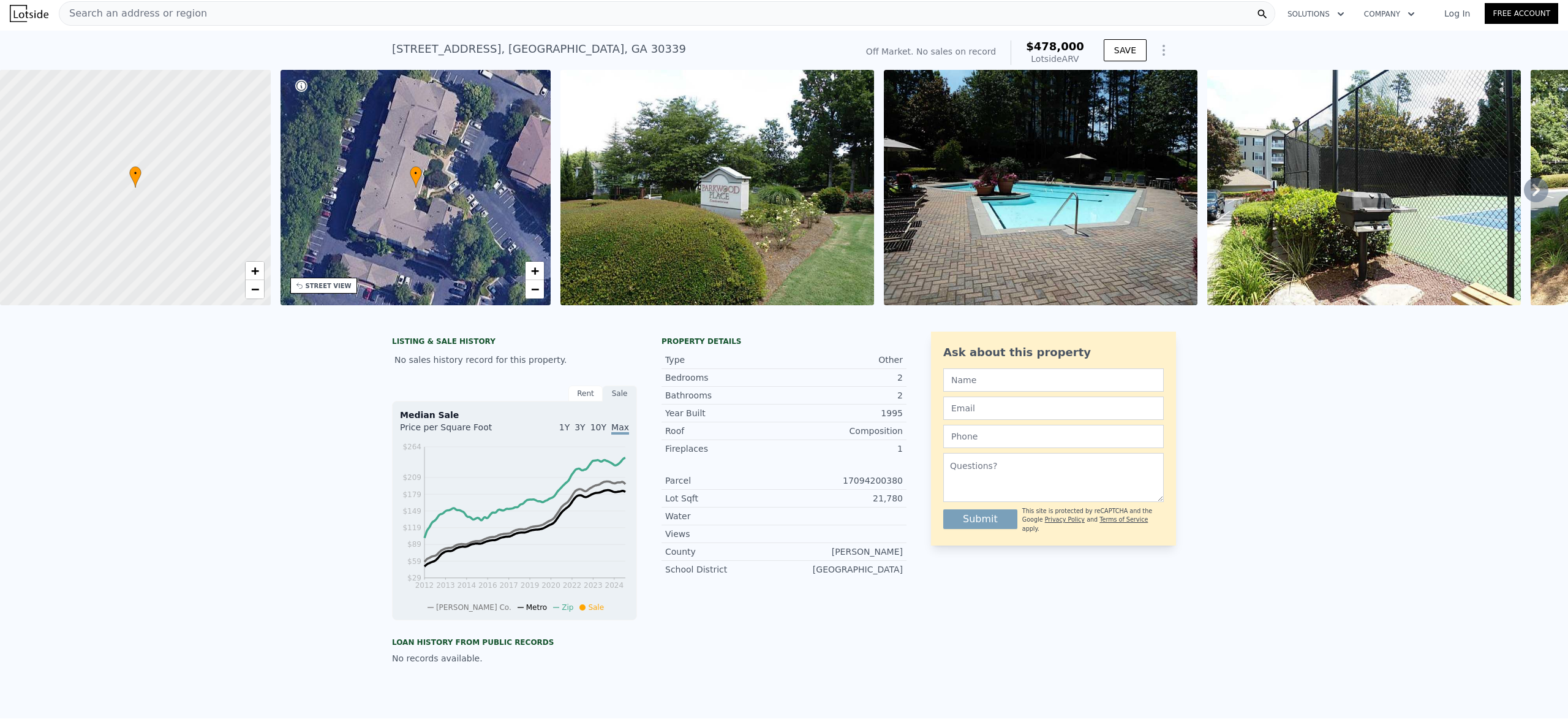
click at [287, 27] on div "Search an address or region Solutions Company Open main menu Log In Free Account" at bounding box center [784, 13] width 1548 height 29
click at [290, 22] on div "Search an address or region" at bounding box center [667, 14] width 1216 height 25
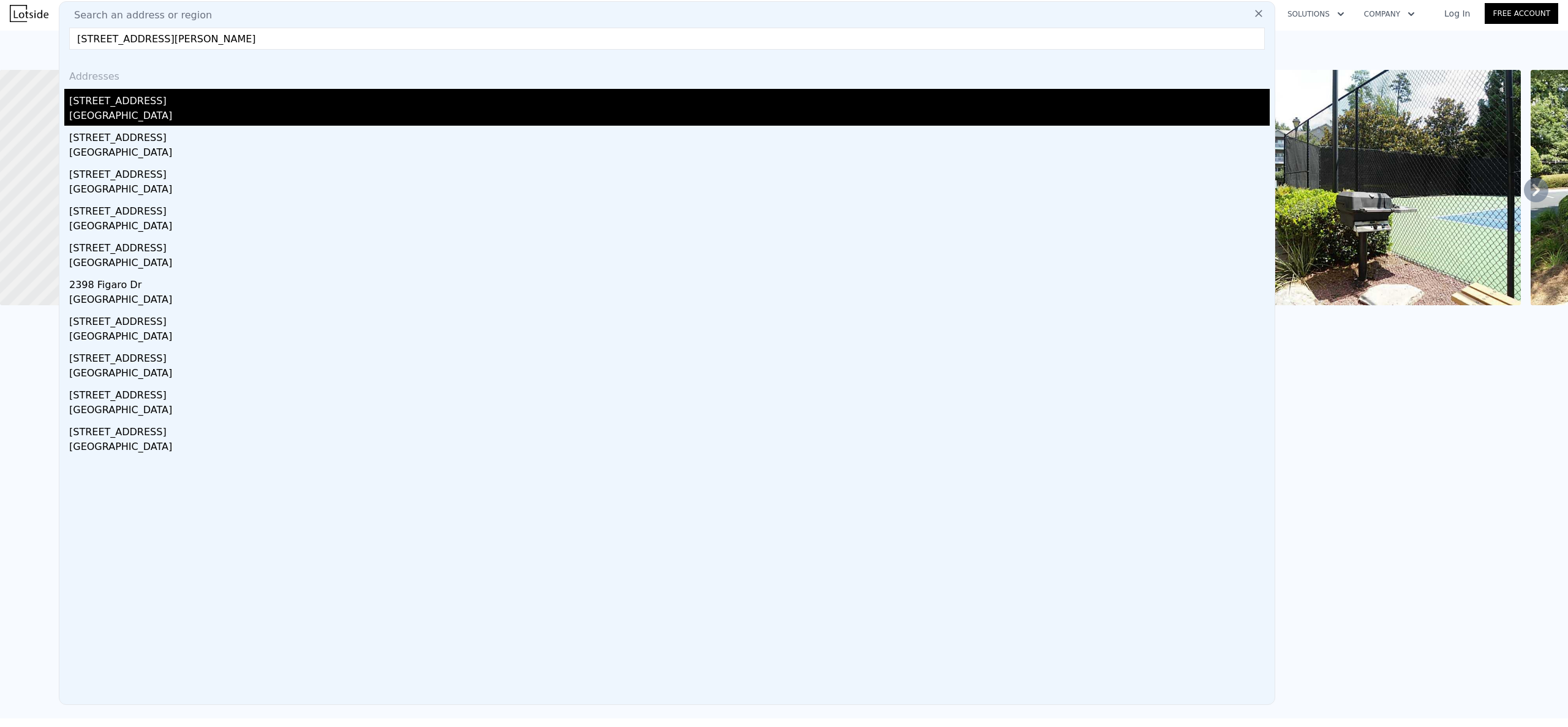
type input "[STREET_ADDRESS][PERSON_NAME]"
click at [206, 105] on div "[STREET_ADDRESS]" at bounding box center [669, 98] width 1200 height 20
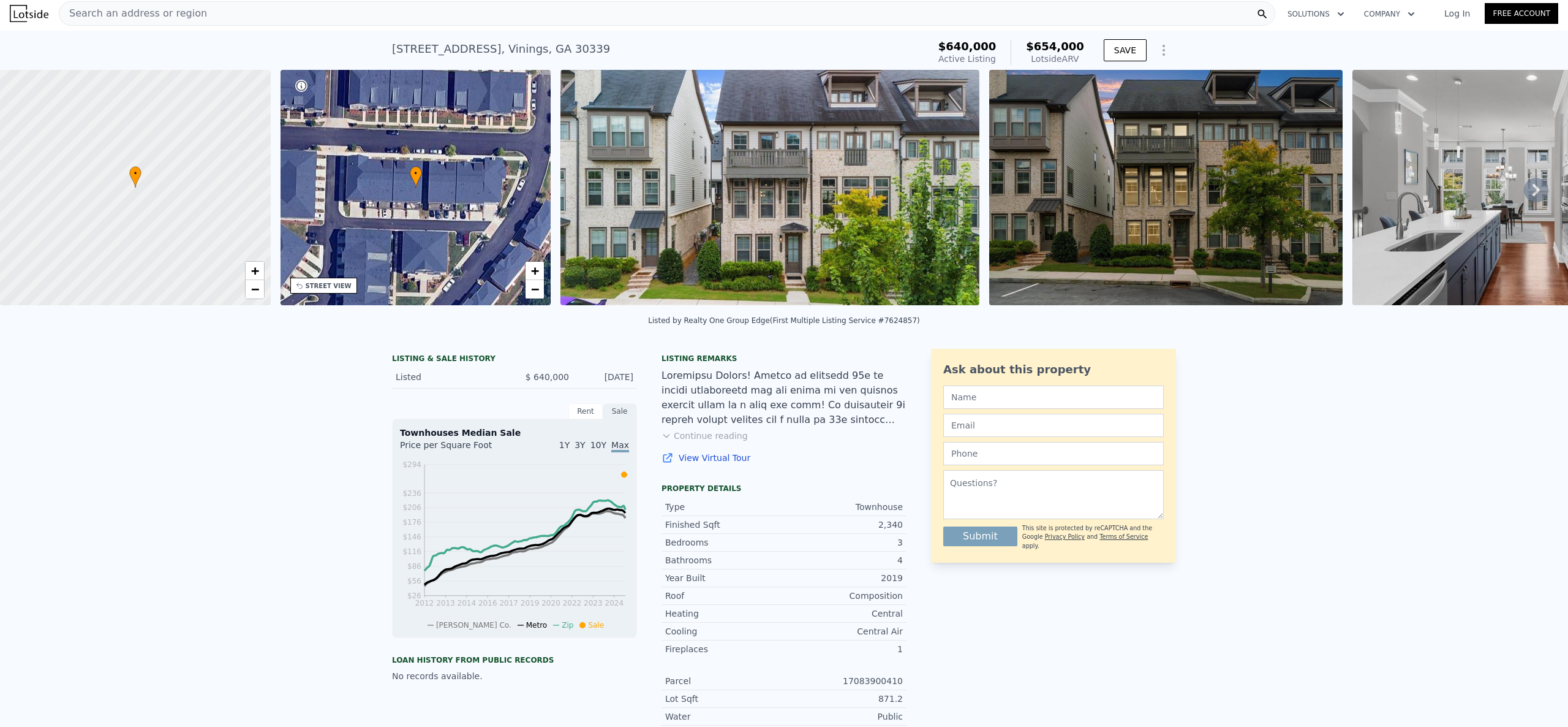
click at [469, 7] on div "Search an address or region" at bounding box center [667, 14] width 1216 height 25
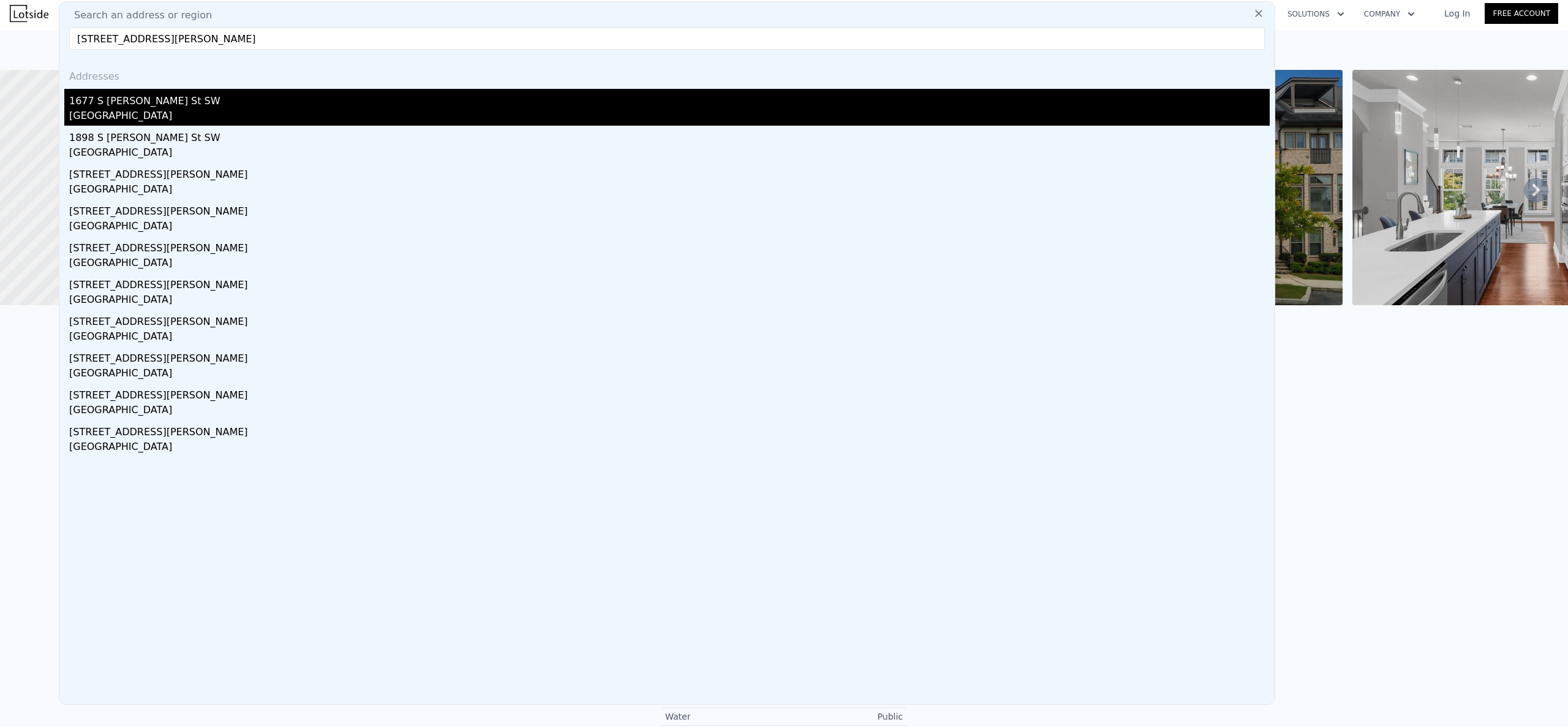
type input "[STREET_ADDRESS][PERSON_NAME]"
click at [287, 105] on div "1677 S [PERSON_NAME] St SW" at bounding box center [669, 98] width 1200 height 20
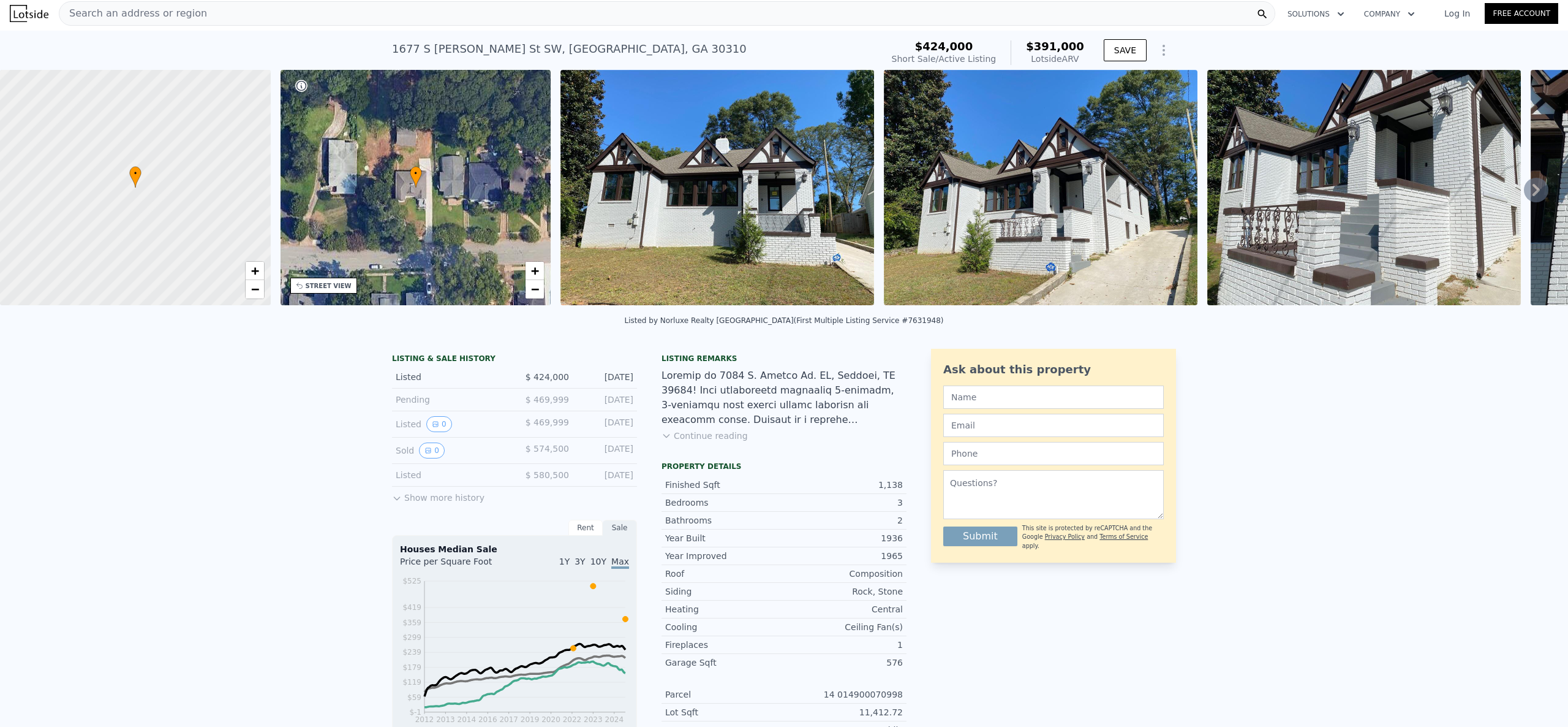
click at [297, 7] on div "Search an address or region" at bounding box center [667, 14] width 1216 height 25
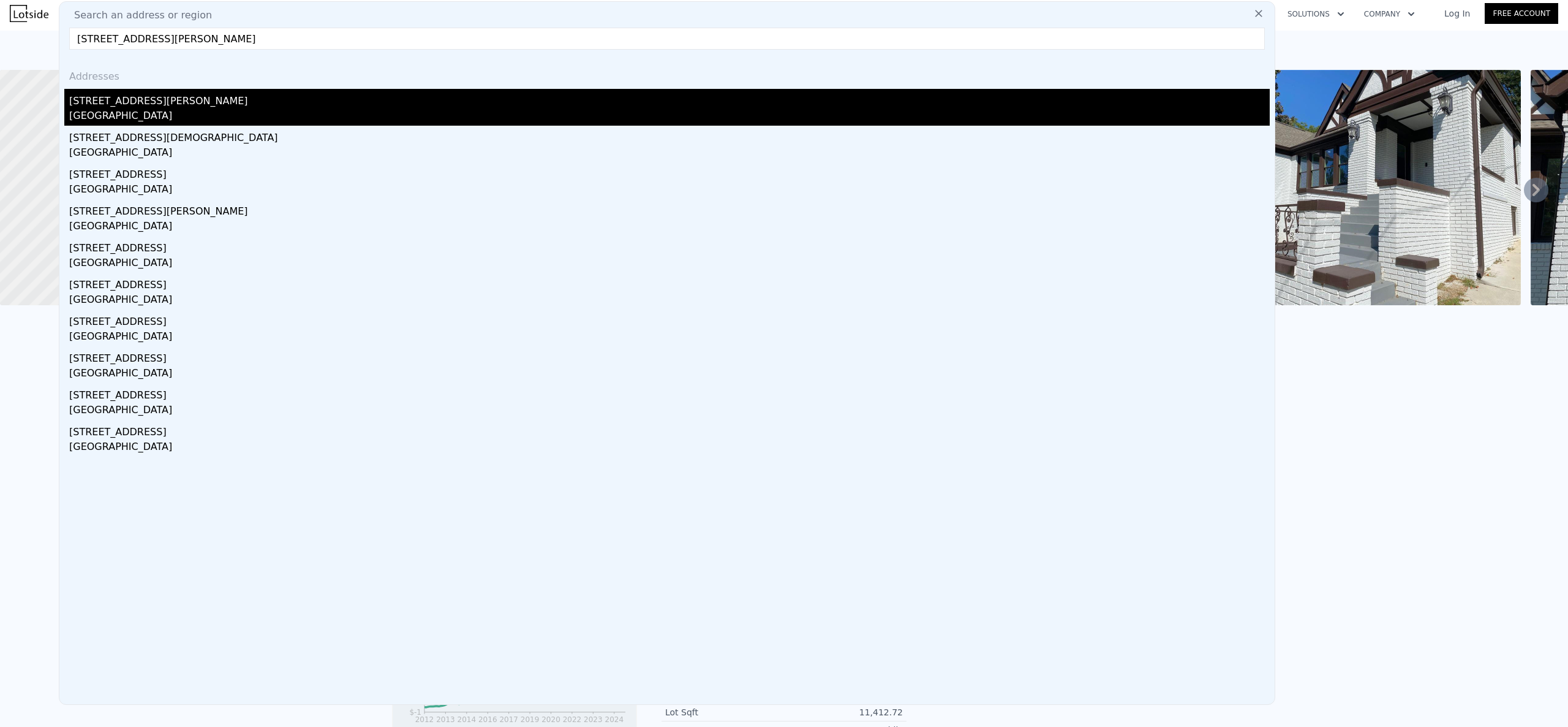
type input "[STREET_ADDRESS][PERSON_NAME]"
click at [189, 105] on div "[STREET_ADDRESS][PERSON_NAME]" at bounding box center [669, 98] width 1200 height 20
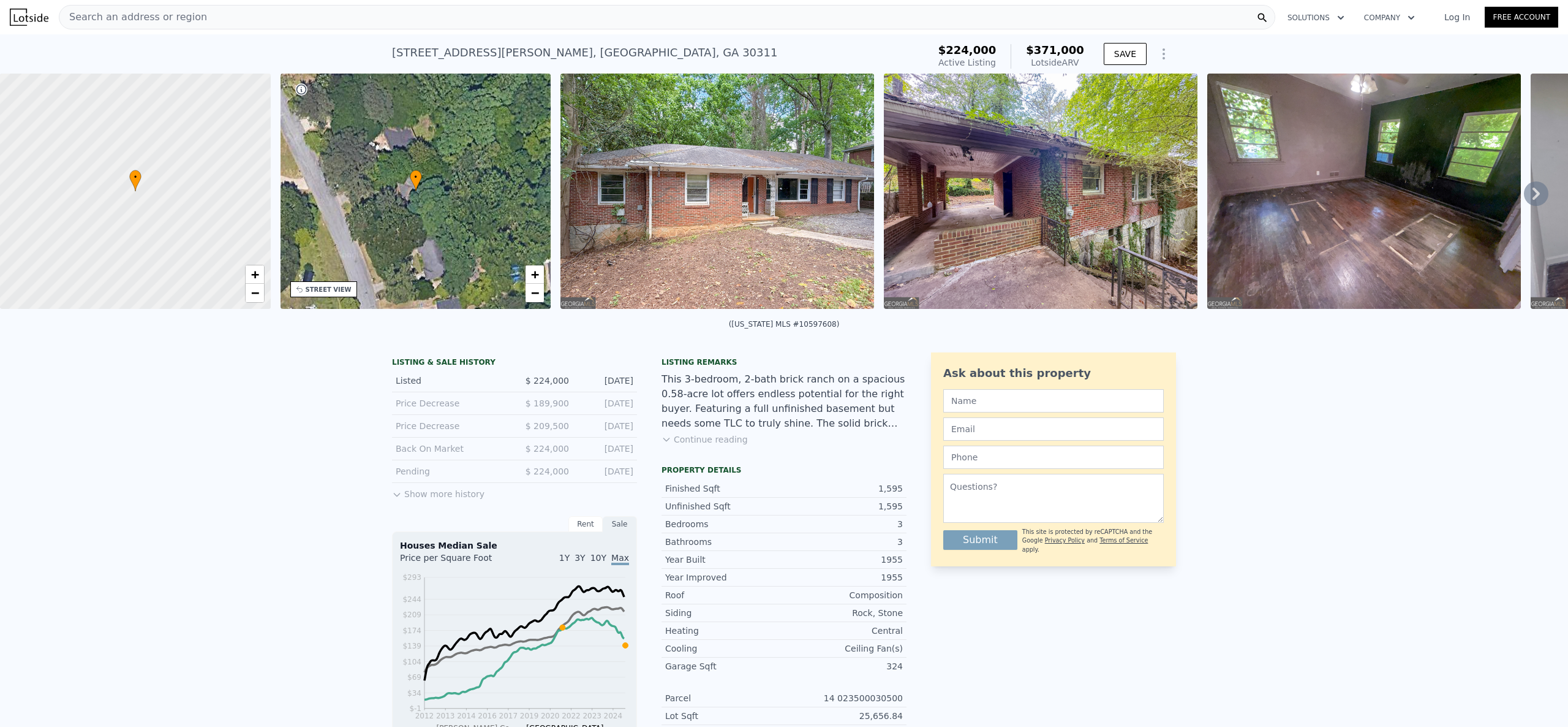
click at [292, 24] on div "Search an address or region" at bounding box center [667, 17] width 1216 height 25
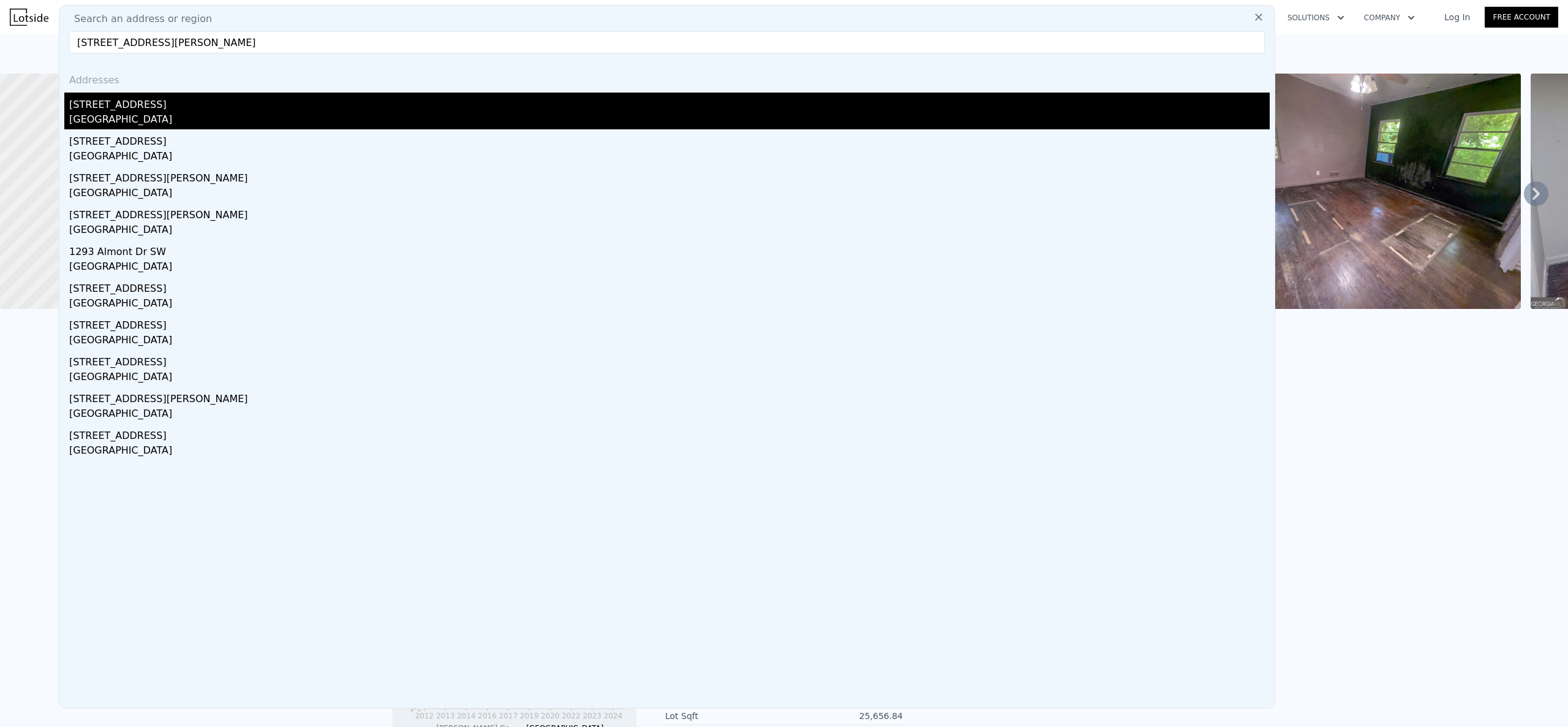
type input "[STREET_ADDRESS][PERSON_NAME]"
click at [145, 100] on div "[STREET_ADDRESS]" at bounding box center [669, 102] width 1200 height 20
